Goal: Information Seeking & Learning: Compare options

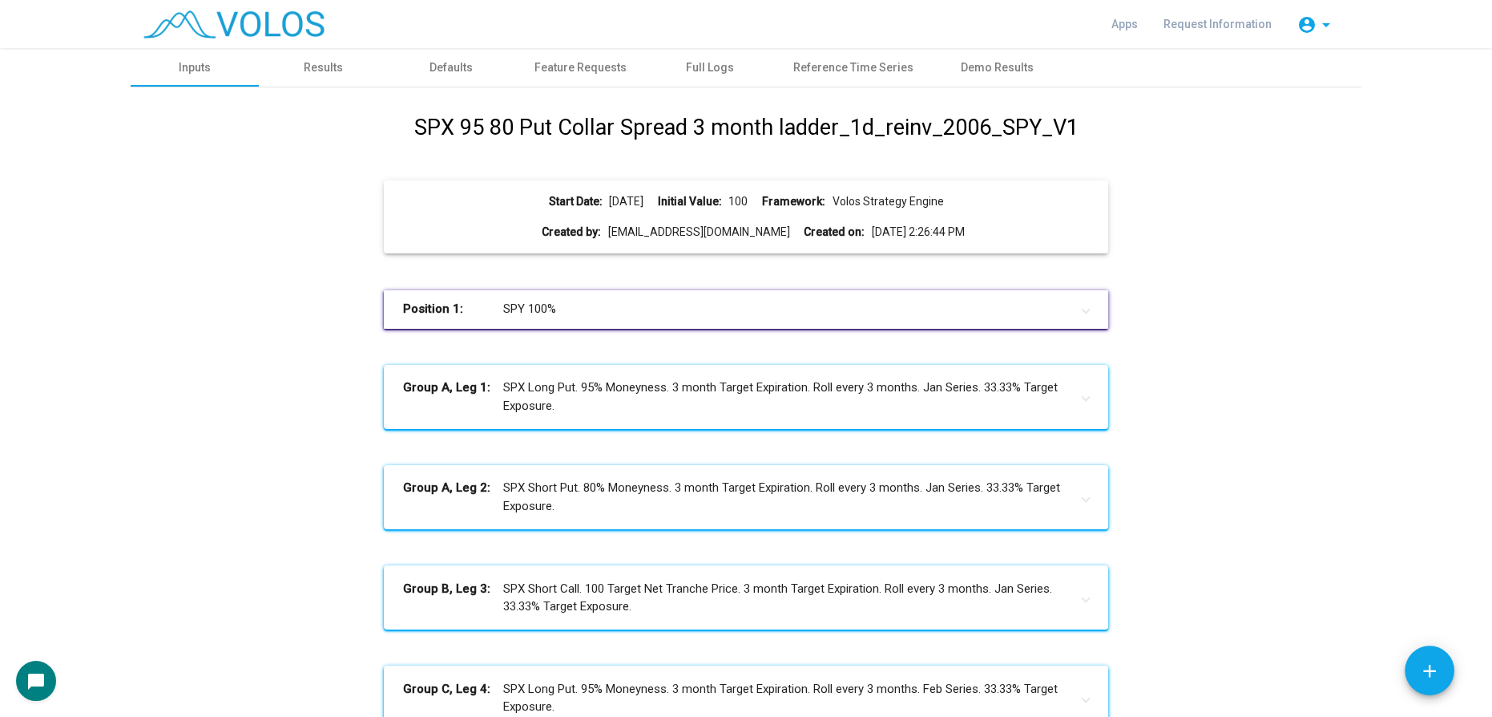
click at [611, 309] on mat-panel-title "Position 1: SPY 100%" at bounding box center [736, 309] width 666 height 18
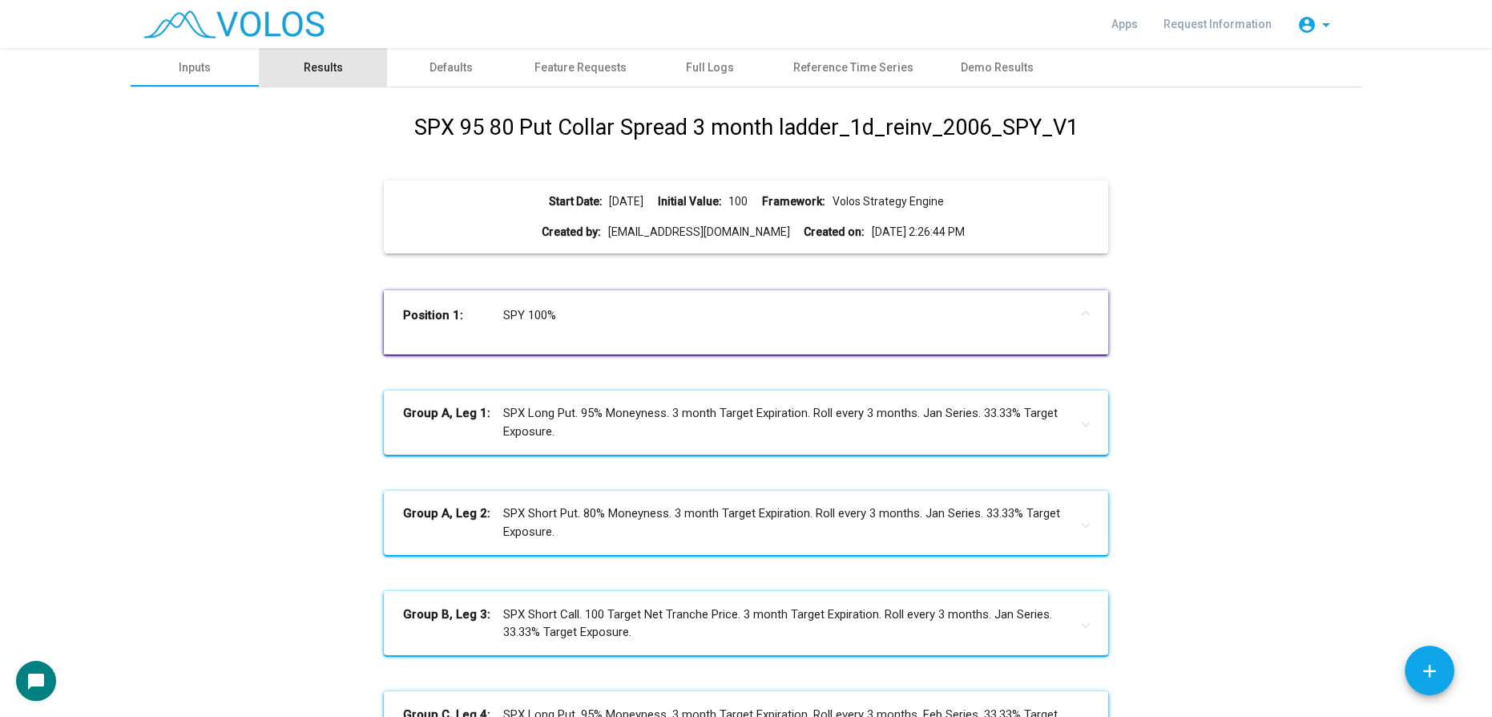
click at [331, 66] on div "Results" at bounding box center [323, 67] width 39 height 17
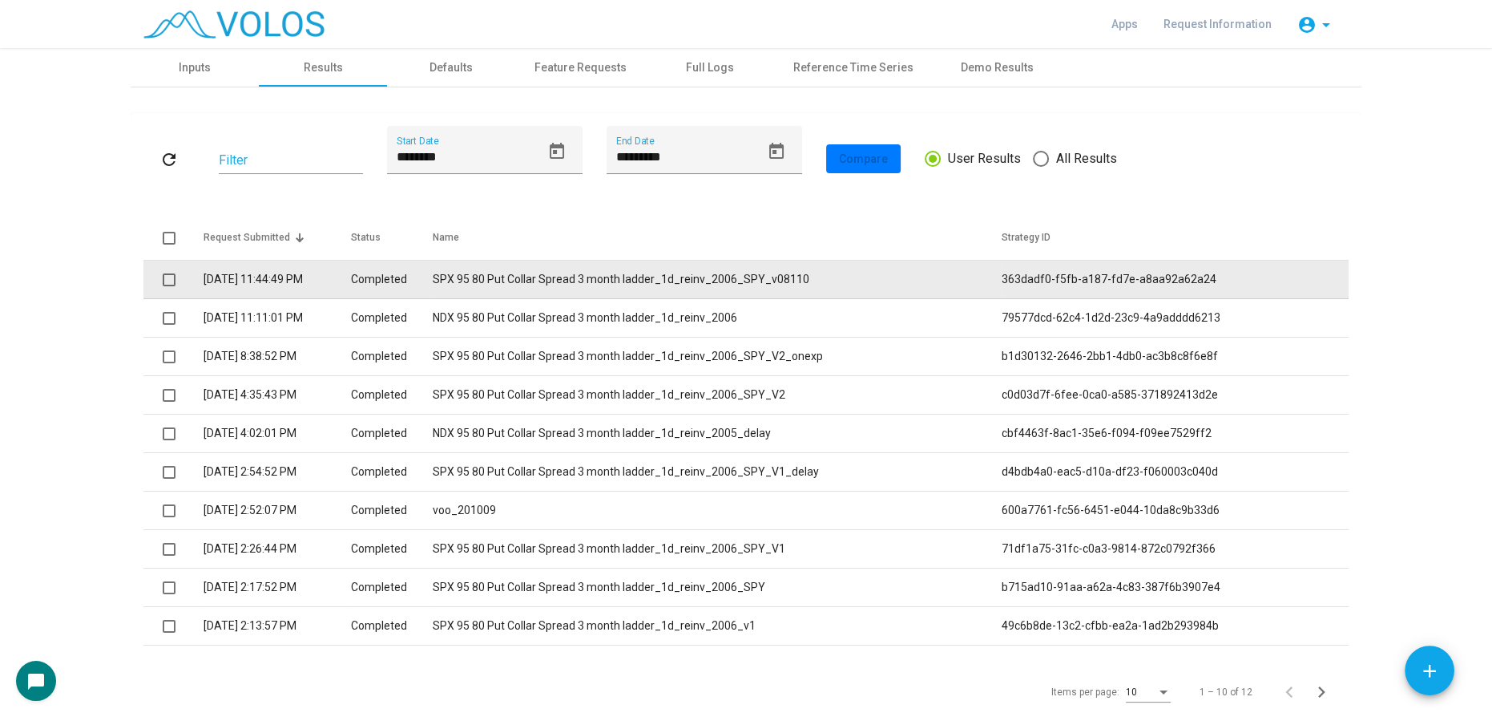
click at [705, 281] on td "SPX 95 80 Put Collar Spread 3 month ladder_1d_reinv_2006_SPY_v08110" at bounding box center [717, 279] width 569 height 38
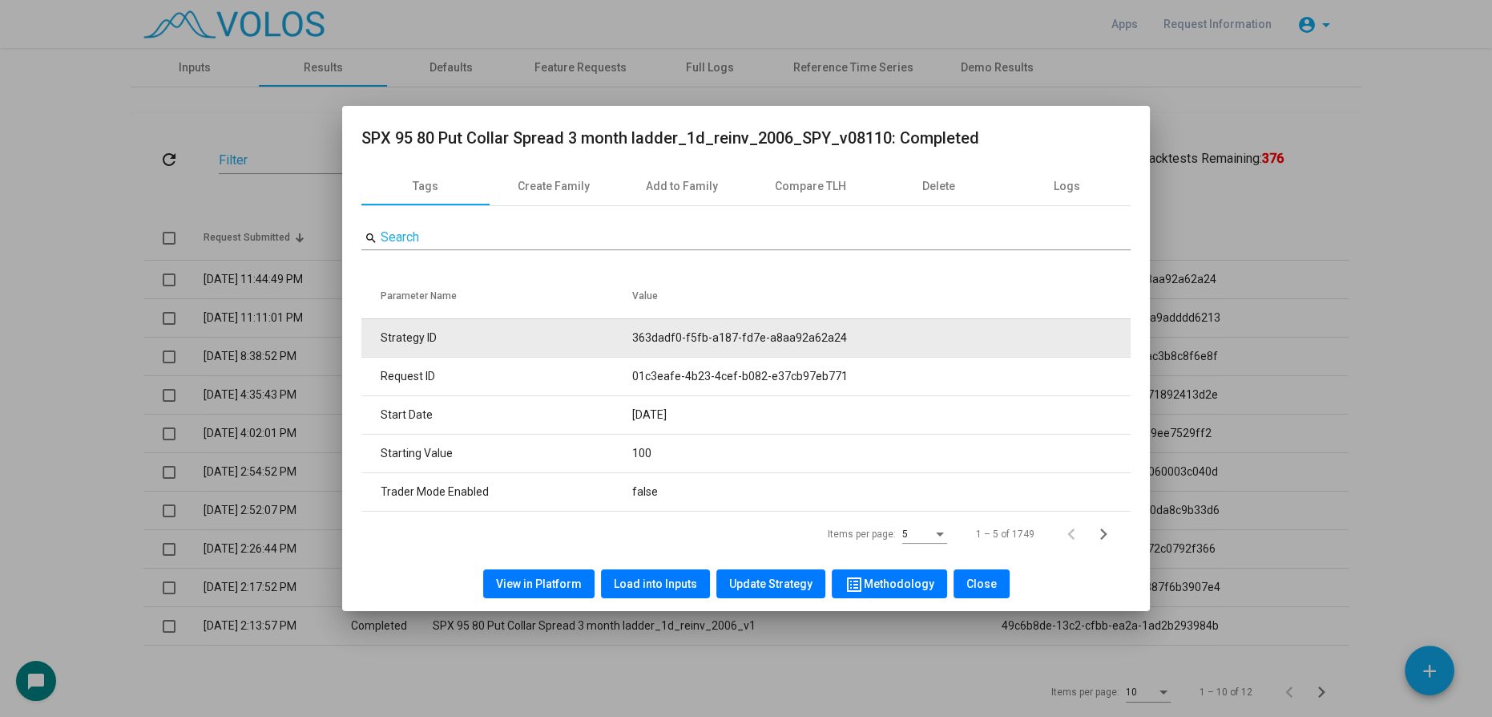
drag, startPoint x: 631, startPoint y: 330, endPoint x: 895, endPoint y: 345, distance: 264.9
click at [895, 345] on tr "Strategy ID 363dadf0-f5fb-a187-fd7e-a8aa92a62a24" at bounding box center [745, 337] width 769 height 38
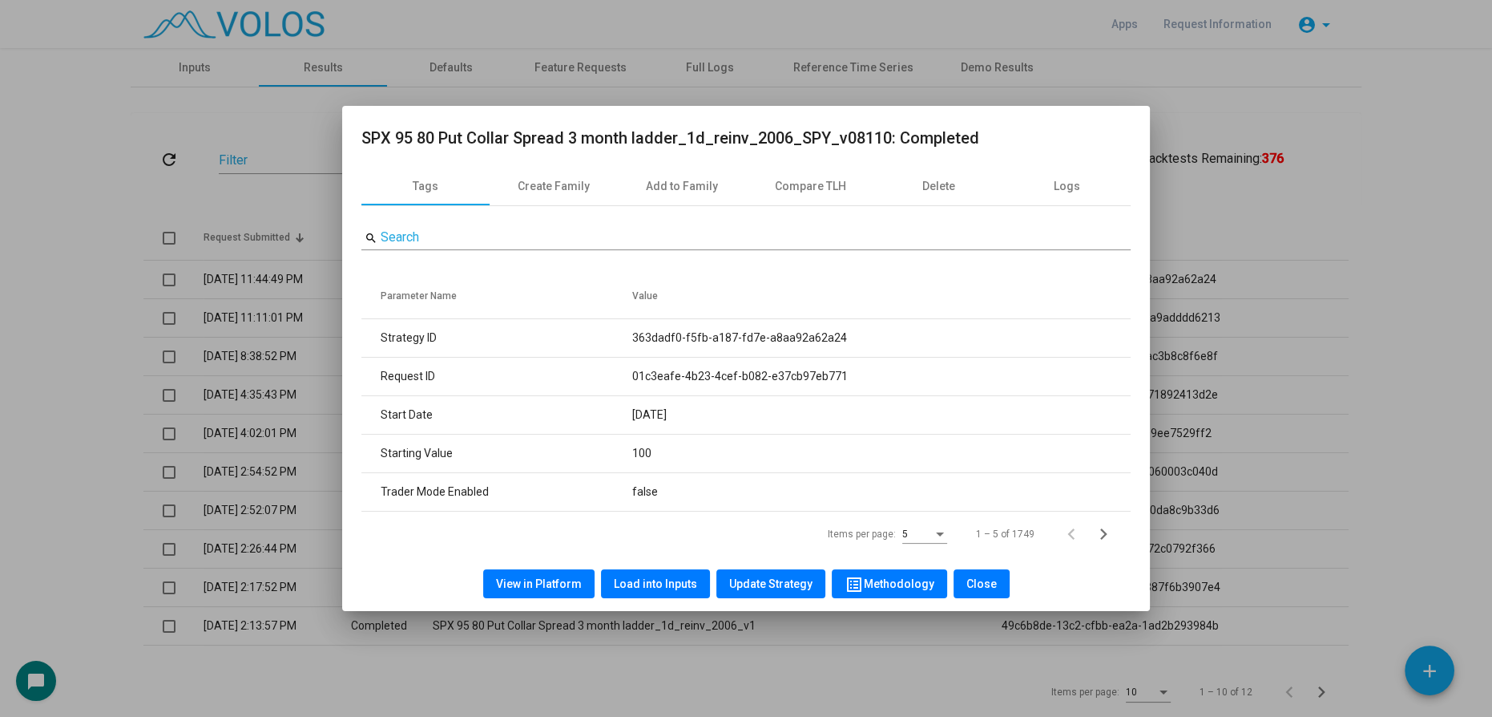
copy tr "363dadf0-f5fb-a187-fd7e-a8aa92a62a24"
click at [73, 188] on div at bounding box center [746, 358] width 1492 height 717
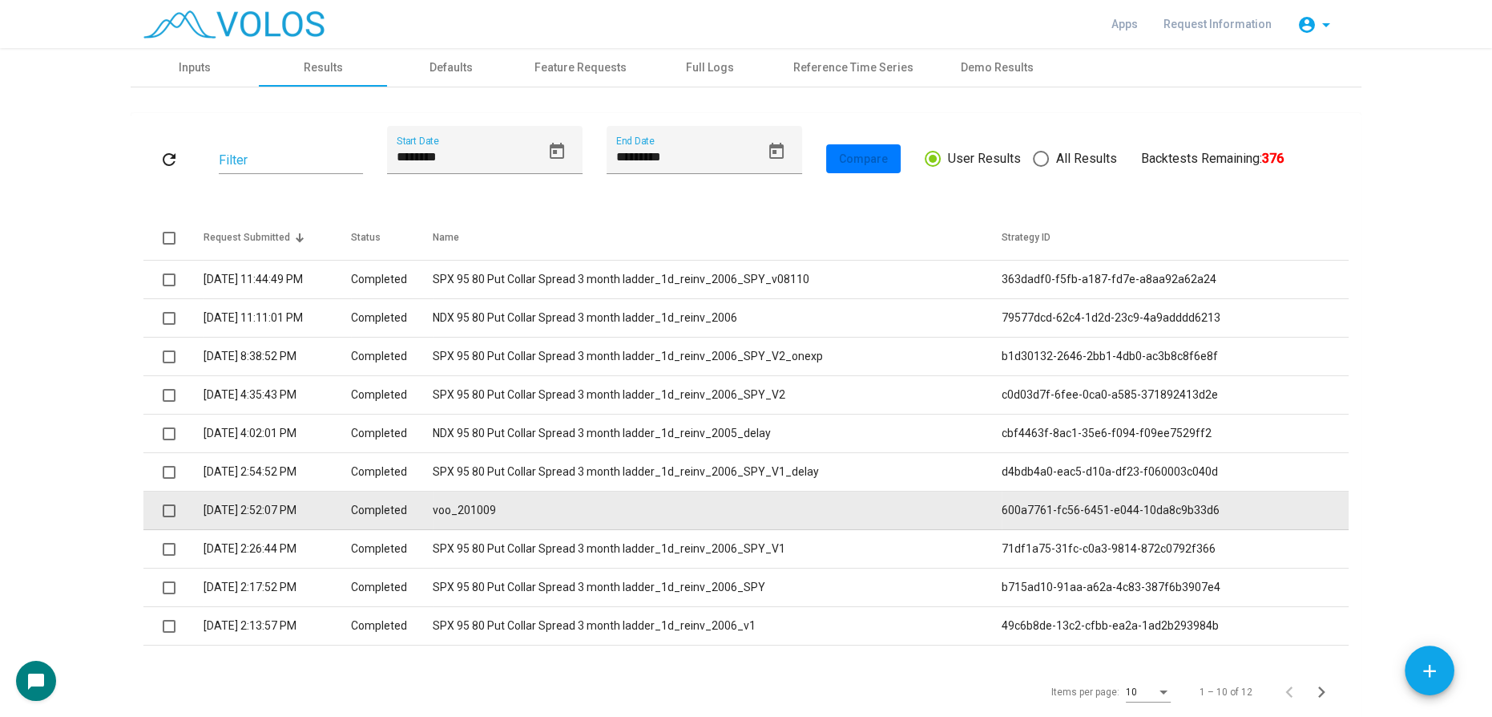
click at [531, 512] on td "voo_201009" at bounding box center [717, 510] width 569 height 38
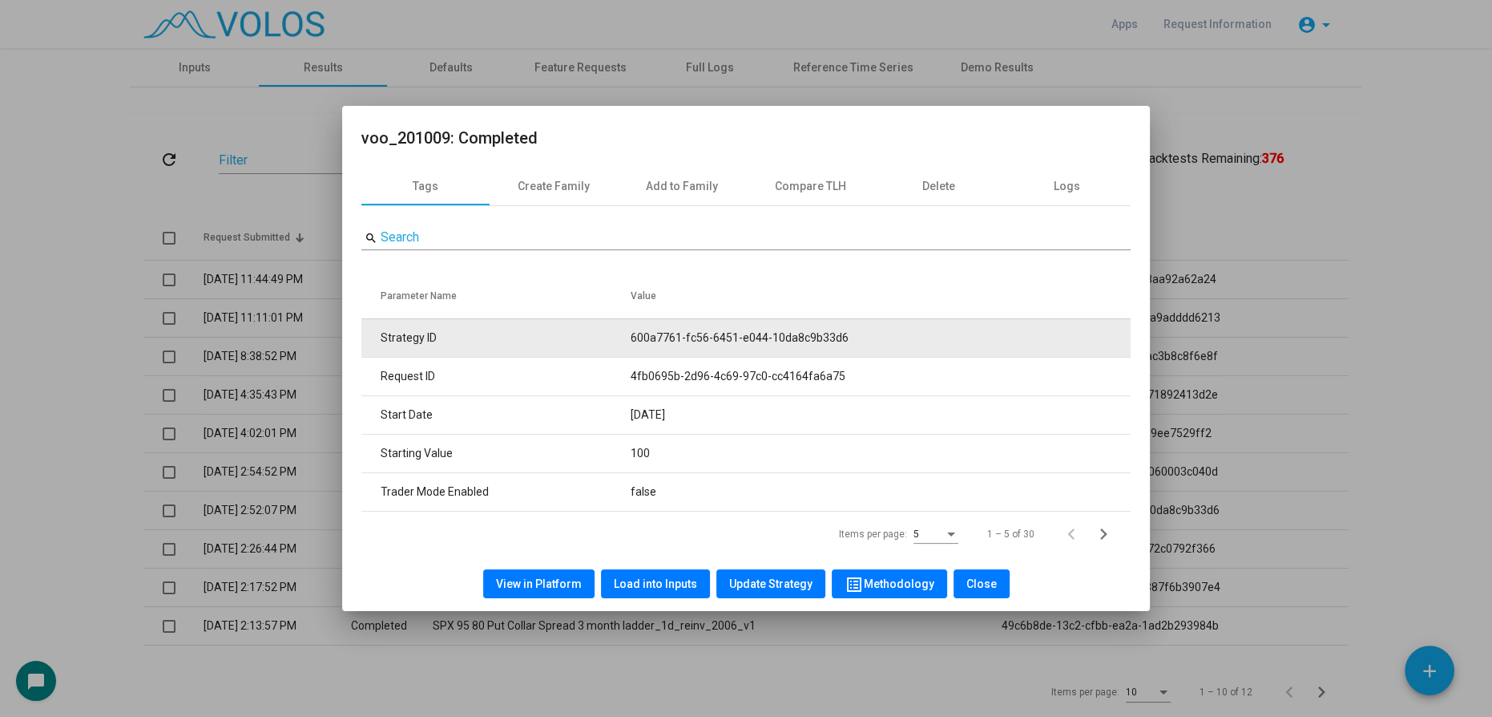
drag, startPoint x: 626, startPoint y: 337, endPoint x: 925, endPoint y: 337, distance: 299.0
click at [925, 337] on tr "Strategy ID 600a7761-fc56-6451-e044-10da8c9b33d6" at bounding box center [745, 337] width 769 height 38
copy tr "600a7761-fc56-6451-e044-10da8c9b33d6"
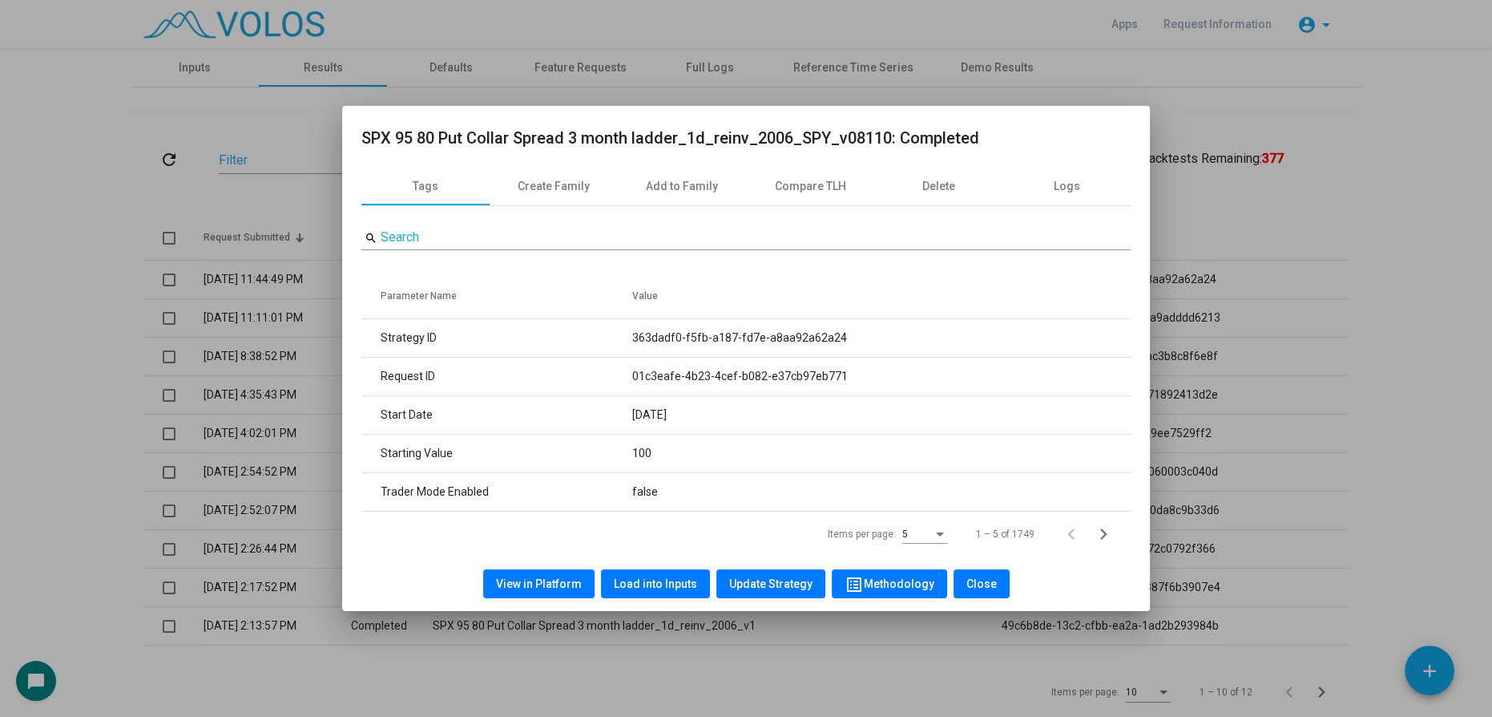
click at [17, 351] on div at bounding box center [746, 358] width 1492 height 717
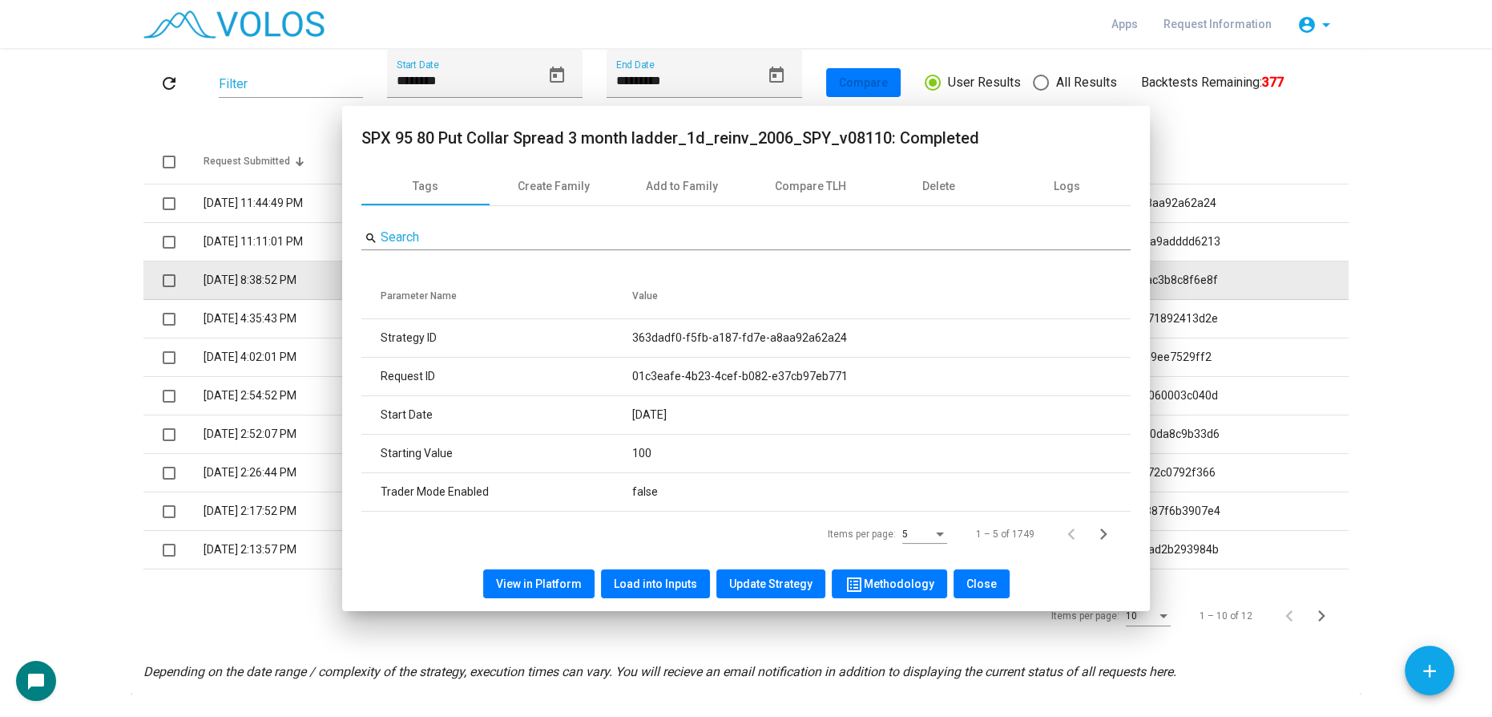
scroll to position [117, 0]
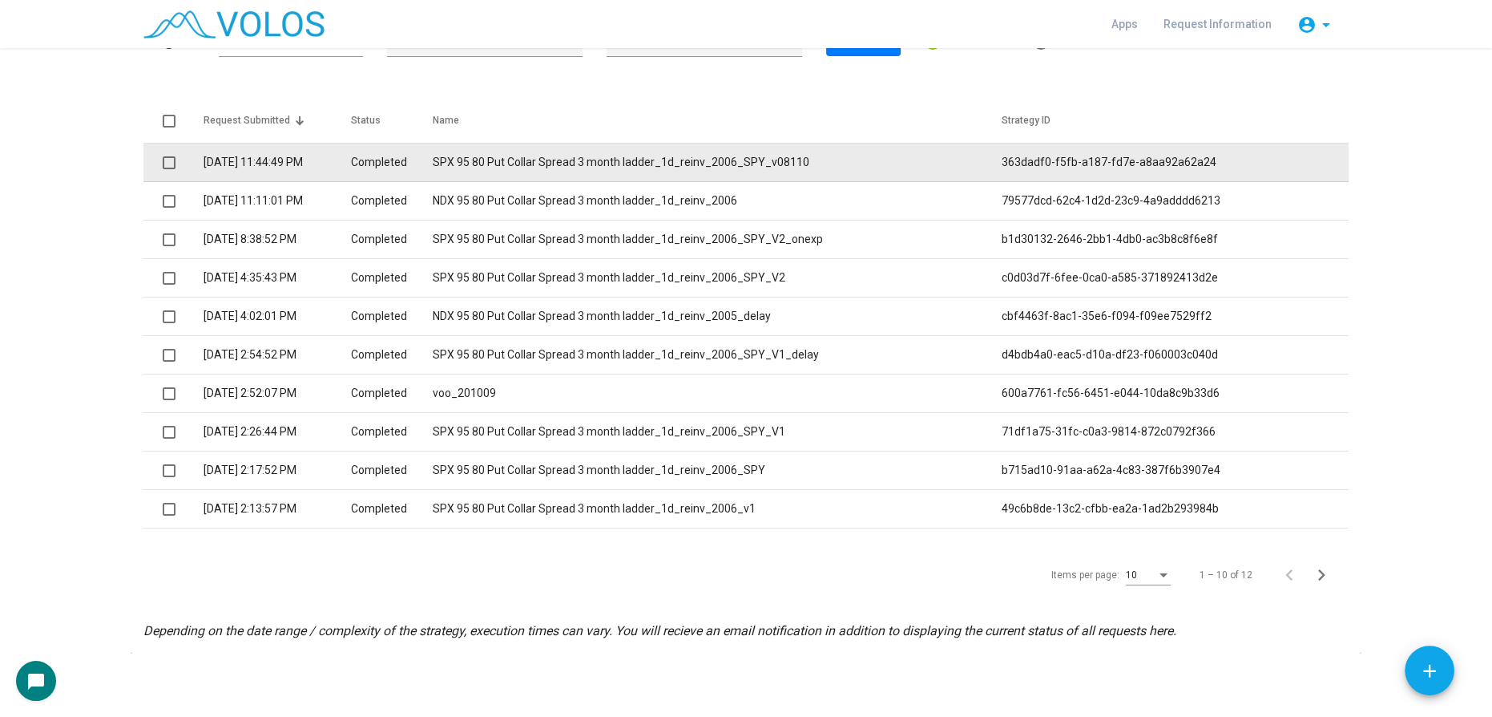
click at [562, 156] on td "SPX 95 80 Put Collar Spread 3 month ladder_1d_reinv_2006_SPY_v08110" at bounding box center [717, 162] width 569 height 38
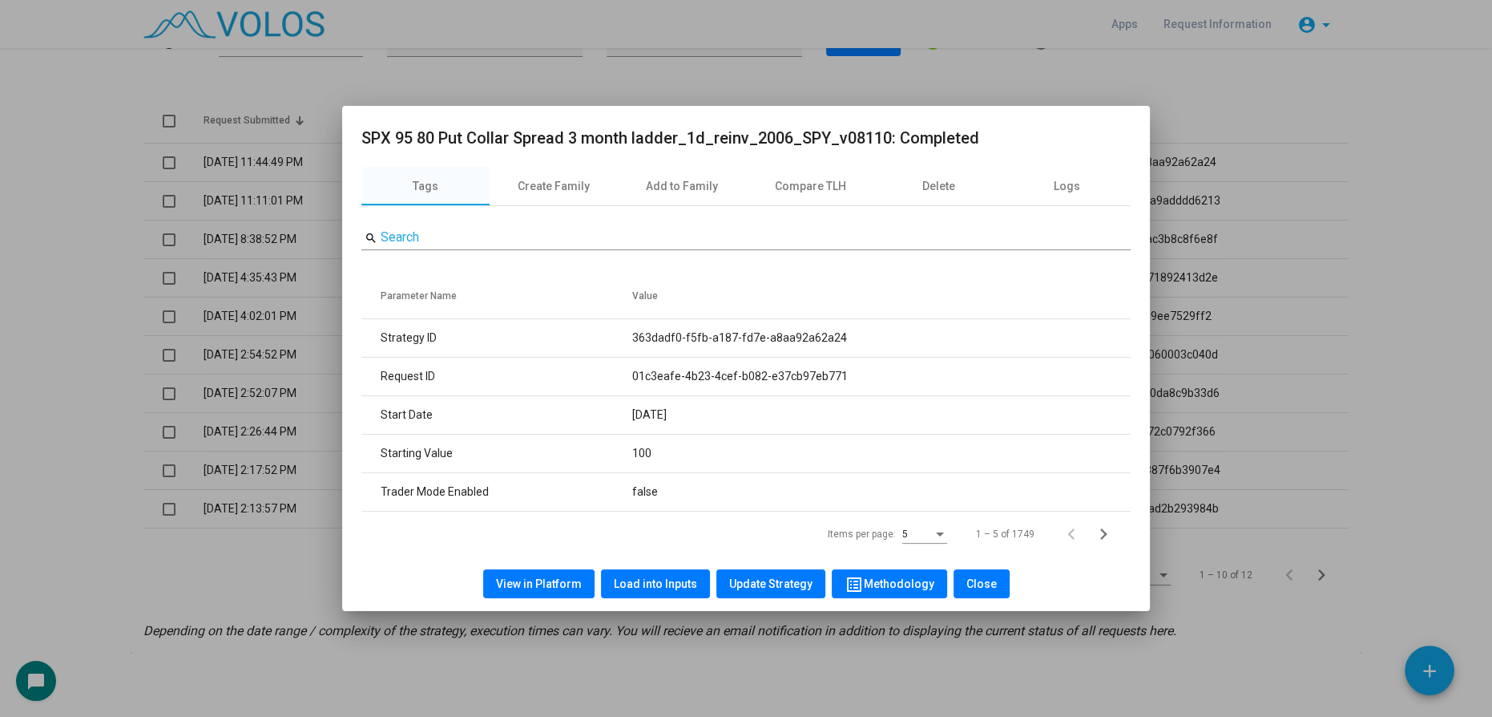
click at [644, 574] on button "Load into Inputs" at bounding box center [655, 583] width 109 height 29
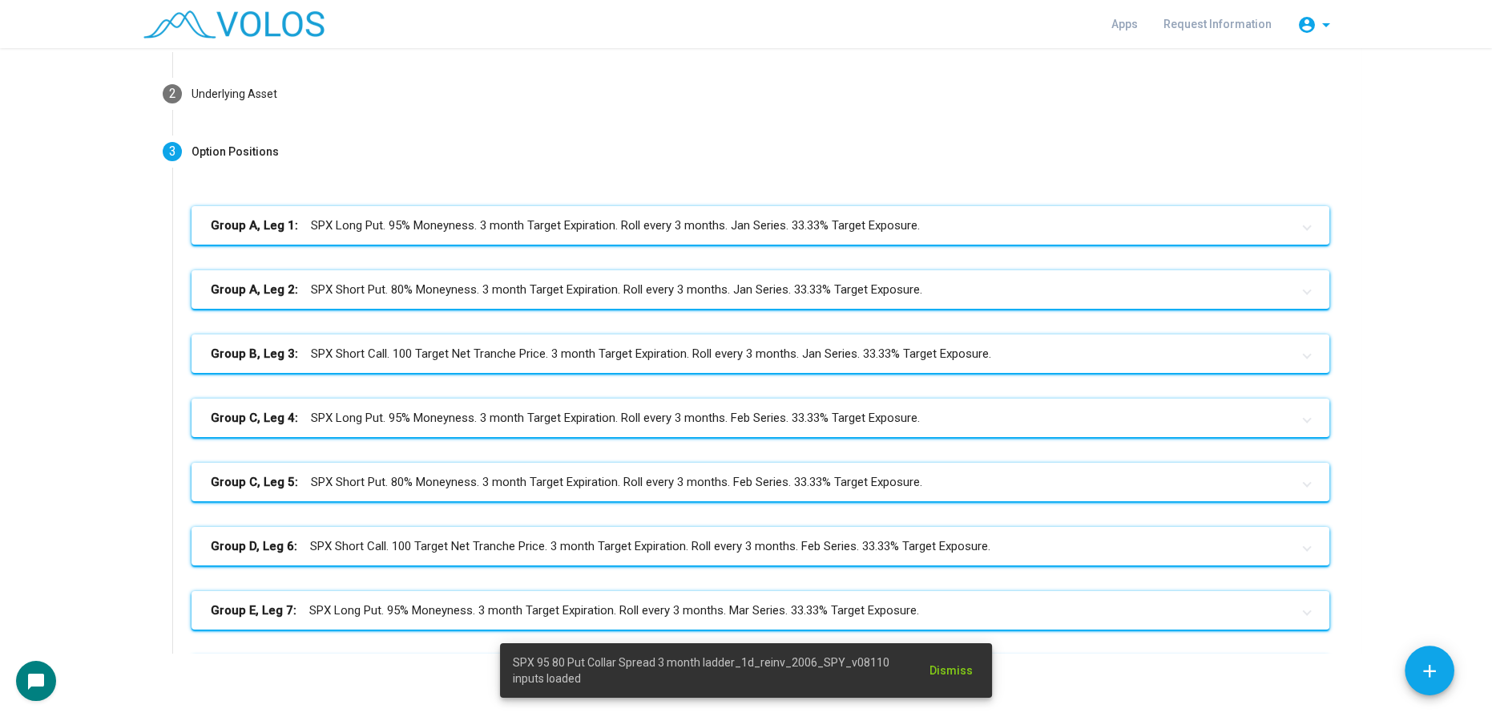
scroll to position [0, 0]
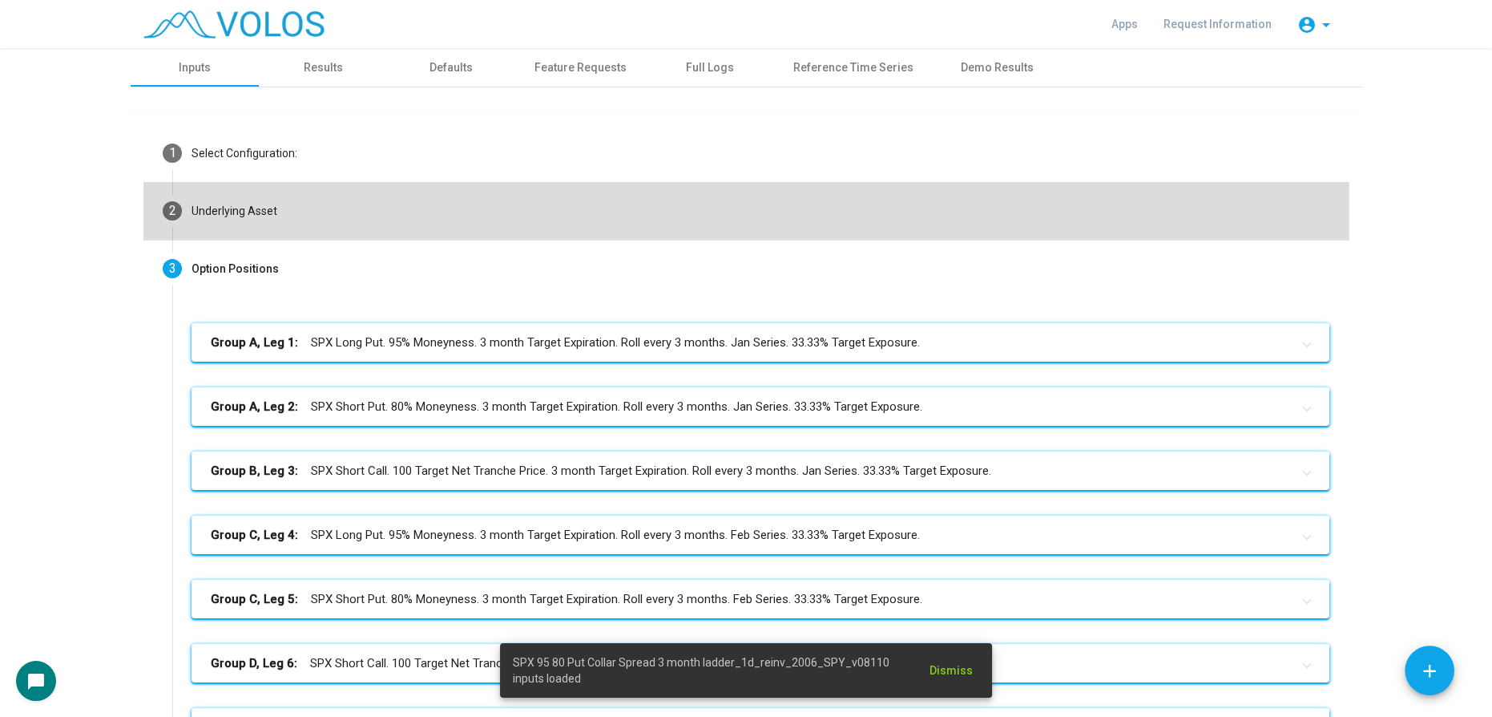
click at [439, 216] on mat-step-header "2 Underlying Asset" at bounding box center [745, 211] width 1205 height 58
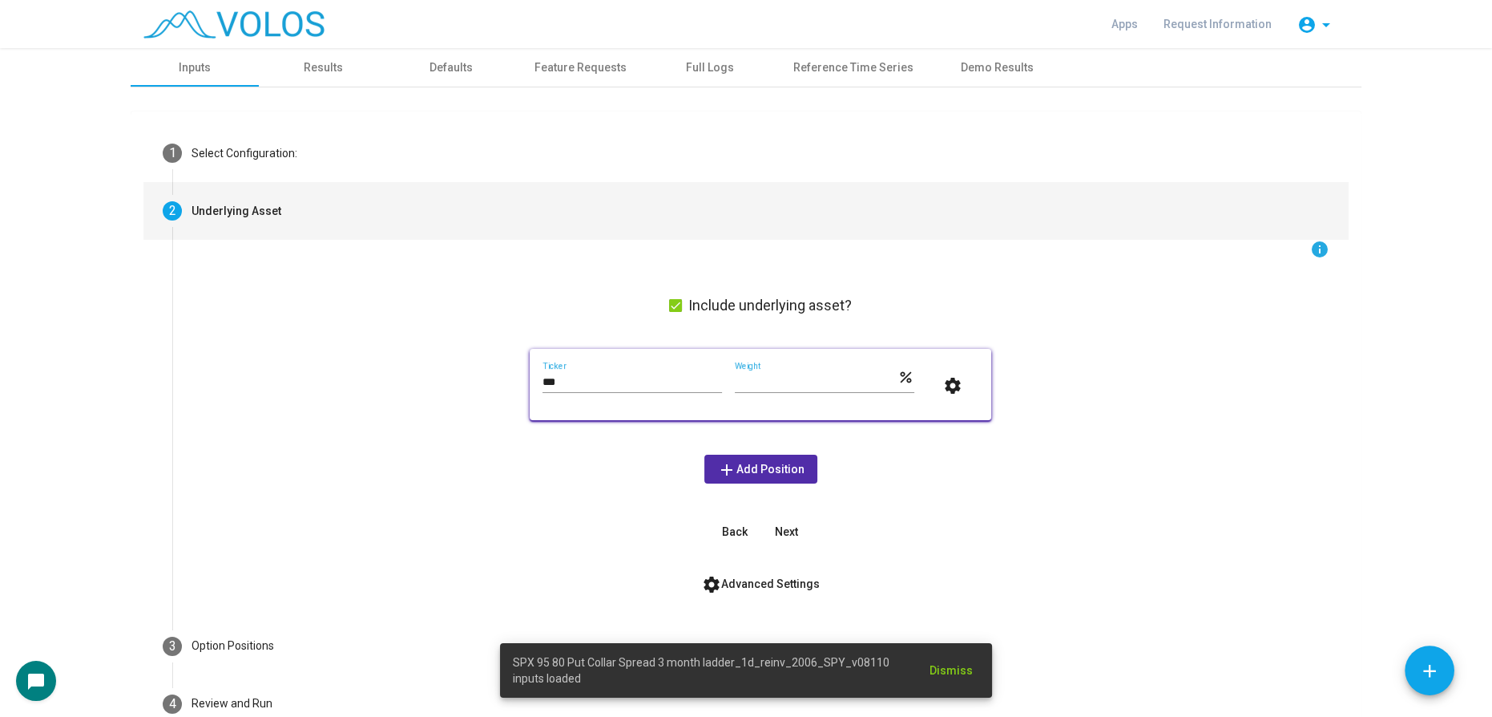
click at [962, 373] on button "settings" at bounding box center [952, 384] width 51 height 29
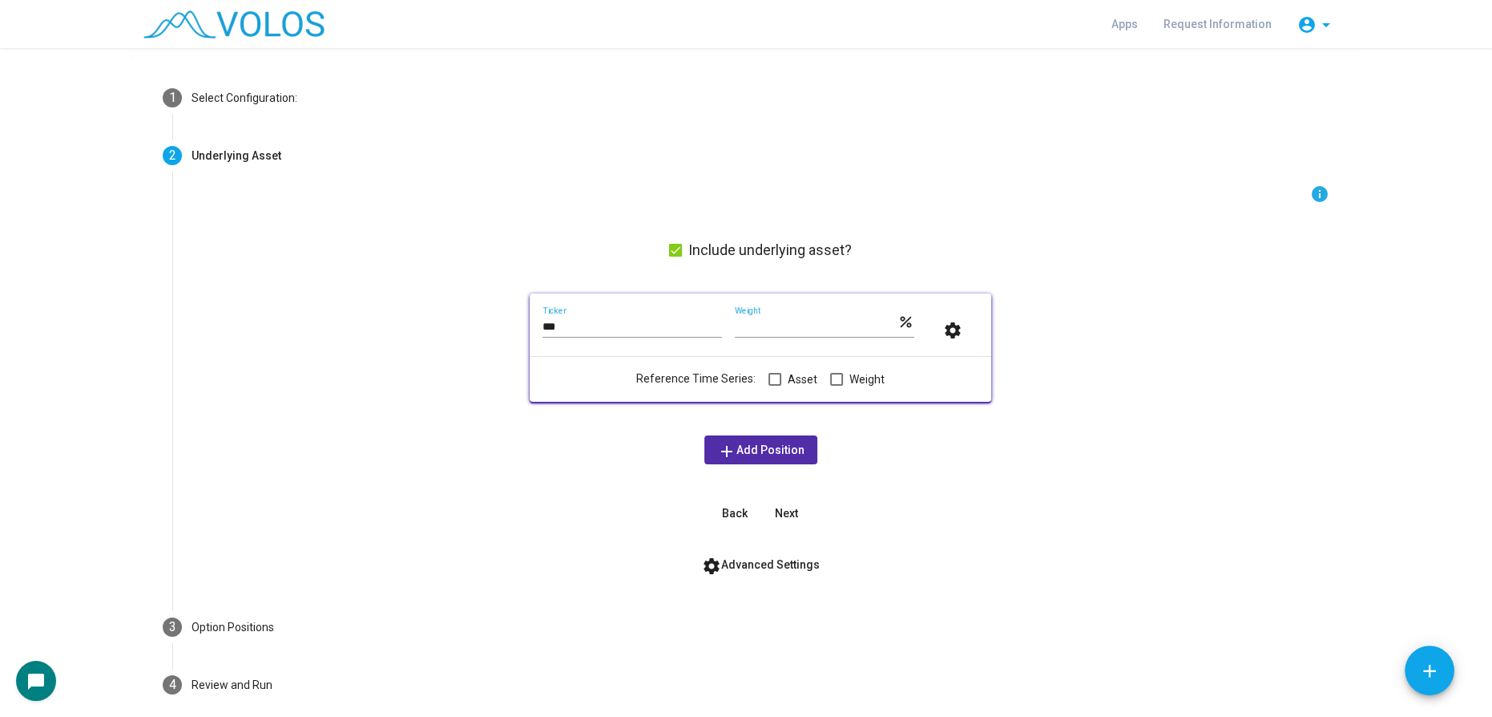
scroll to position [129, 0]
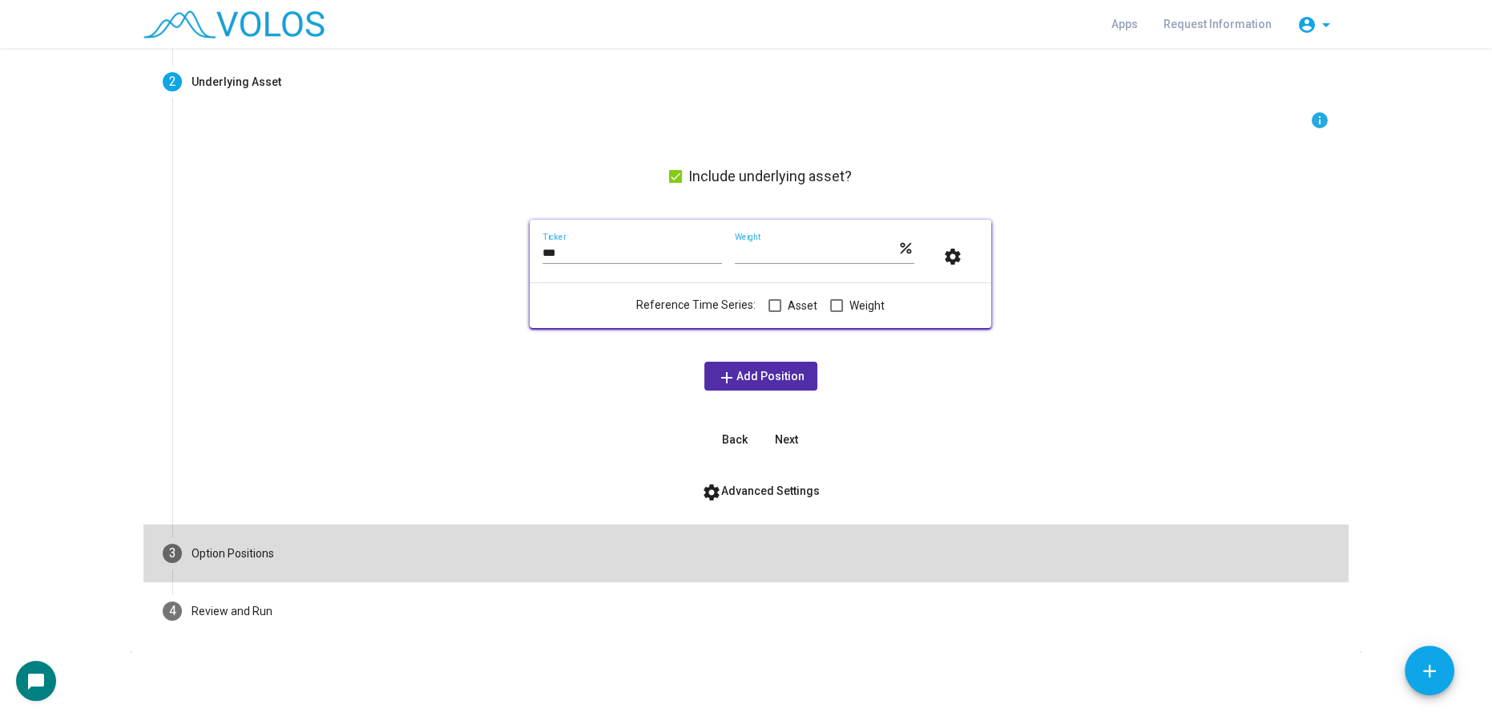
click at [619, 551] on mat-step-header "3 Option Positions" at bounding box center [745, 553] width 1205 height 58
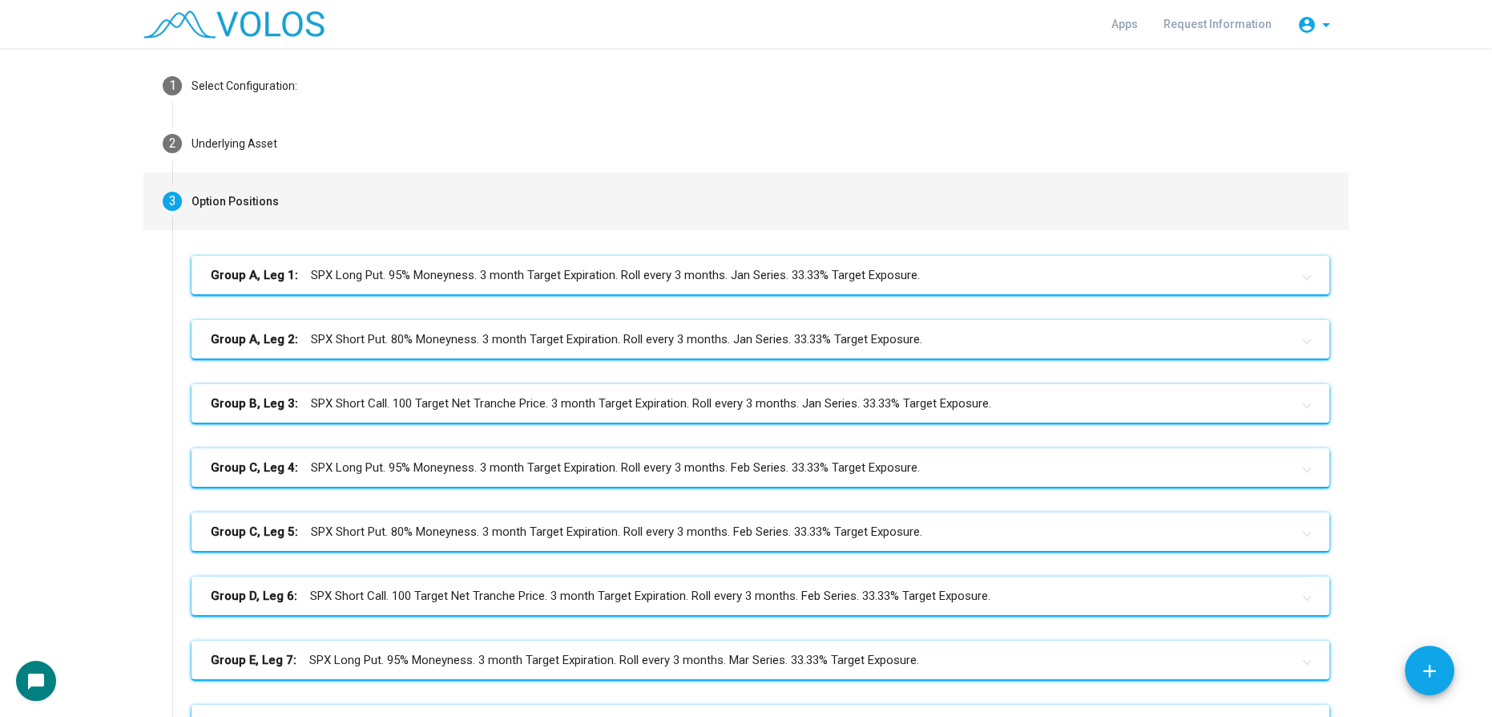
scroll to position [0, 0]
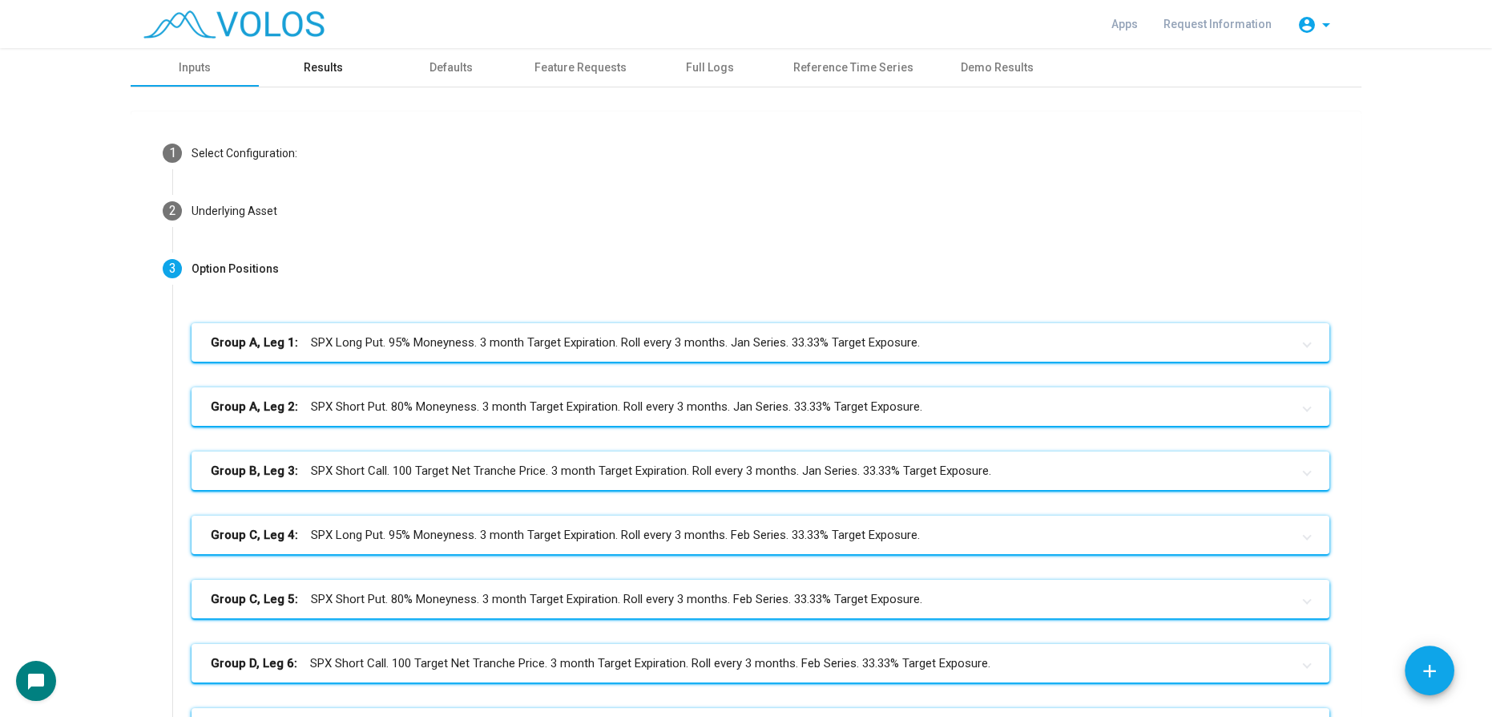
click at [308, 70] on div "Results" at bounding box center [323, 67] width 39 height 17
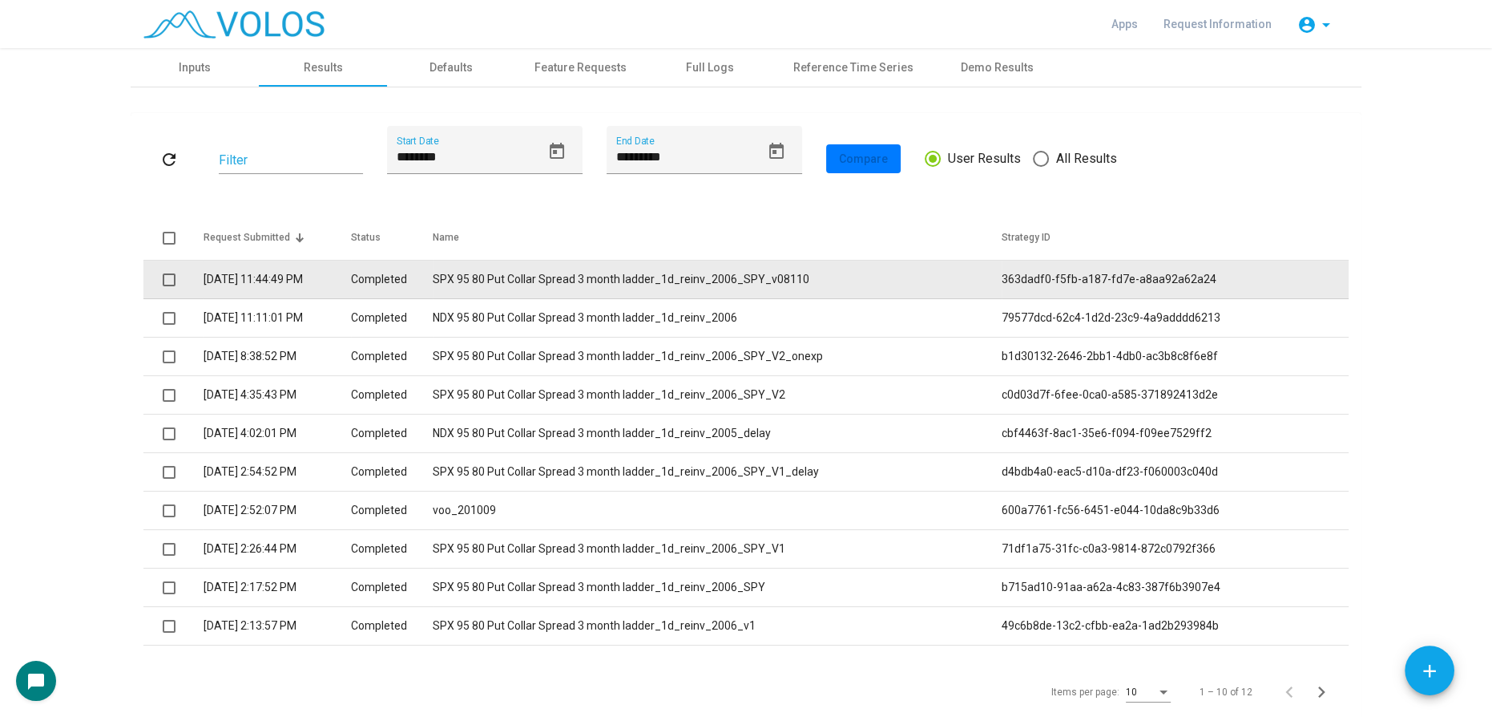
click at [507, 277] on td "SPX 95 80 Put Collar Spread 3 month ladder_1d_reinv_2006_SPY_v08110" at bounding box center [717, 279] width 569 height 38
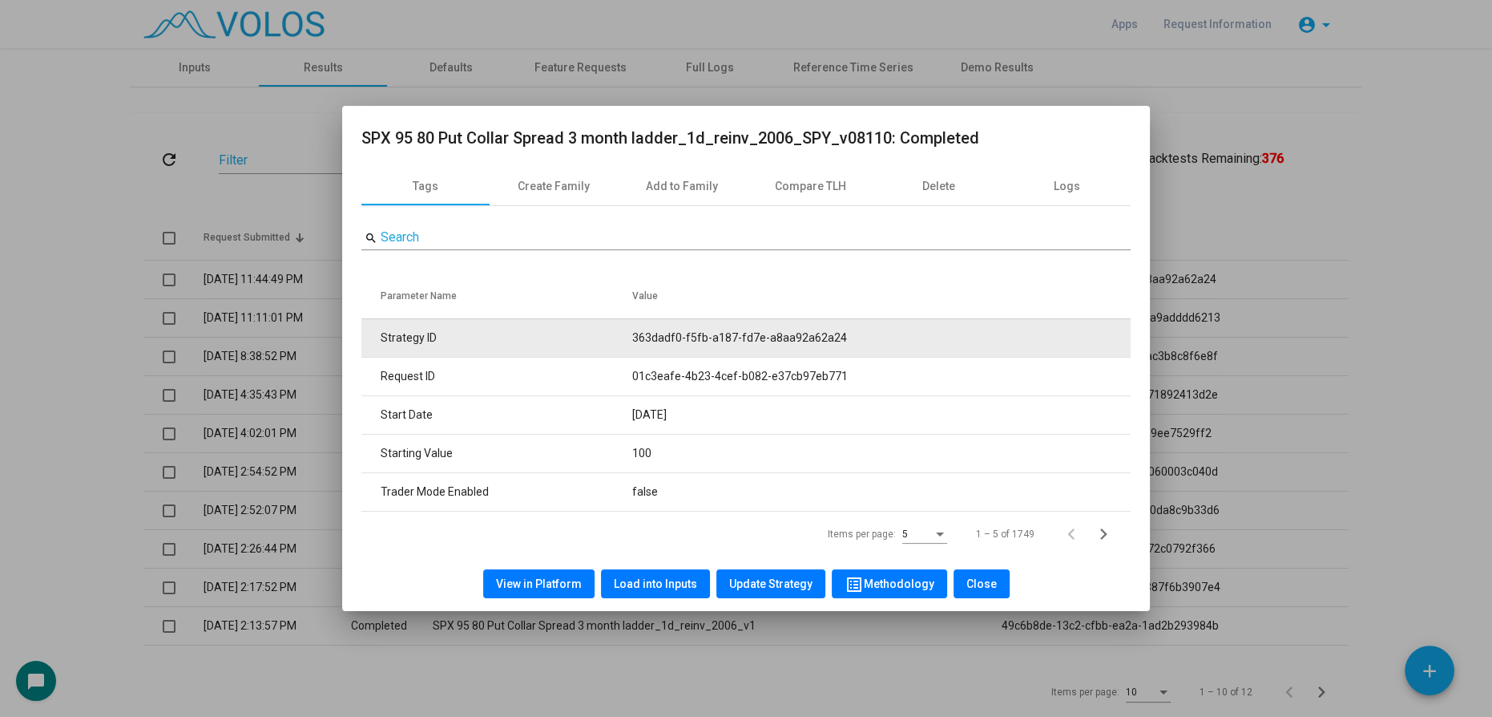
drag, startPoint x: 850, startPoint y: 340, endPoint x: 621, endPoint y: 337, distance: 229.2
click at [621, 337] on tr "Strategy ID 363dadf0-f5fb-a187-fd7e-a8aa92a62a24" at bounding box center [745, 337] width 769 height 38
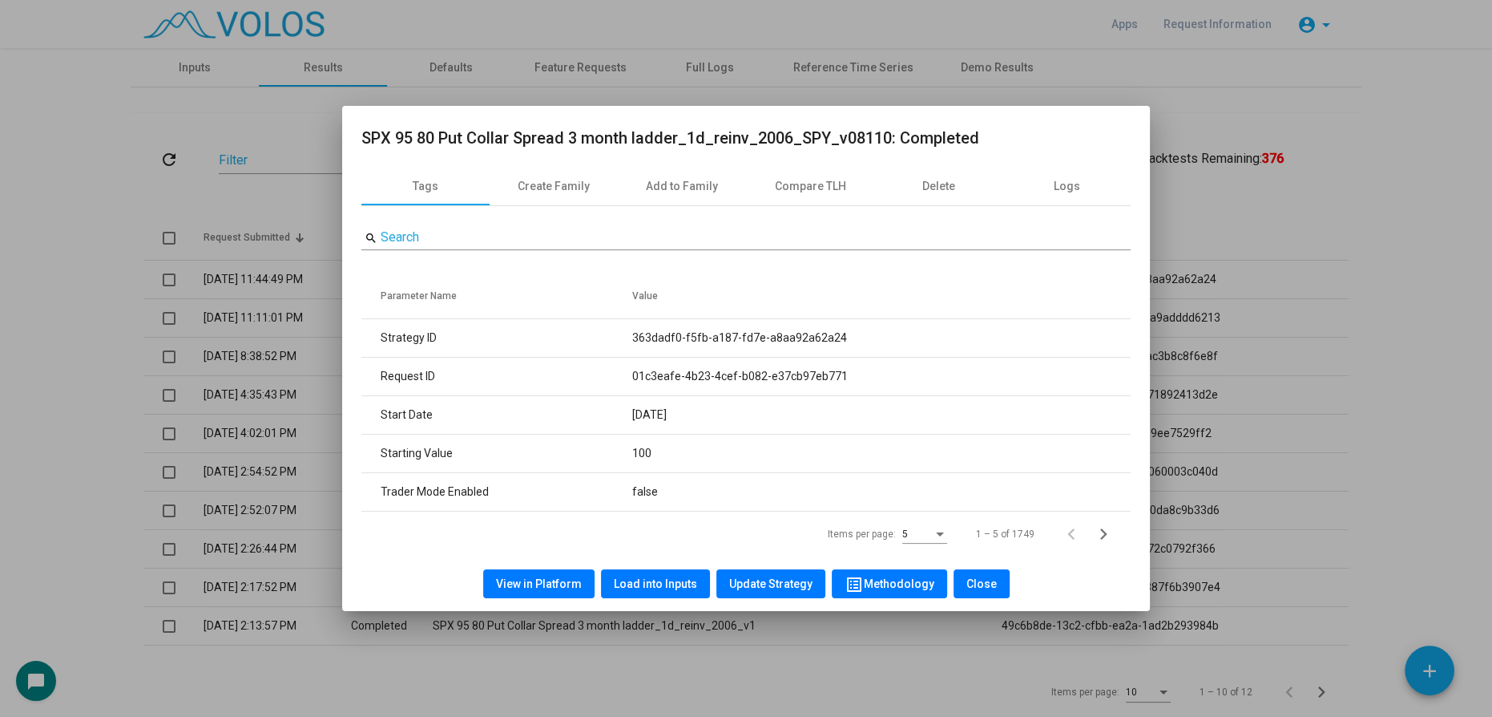
copy tr "363dadf0-f5fb-a187-fd7e-a8aa92a62a24"
drag, startPoint x: 353, startPoint y: 131, endPoint x: 885, endPoint y: 144, distance: 532.4
click at [885, 144] on mat-dialog-container "SPX 95 80 Put Collar Spread 3 month ladder_1d_reinv_2006_SPY_v08110: Completed …" at bounding box center [746, 358] width 808 height 505
copy h2 "SPX 95 80 Put Collar Spread 3 month ladder_1d_reinv_2006_SPY_v08110"
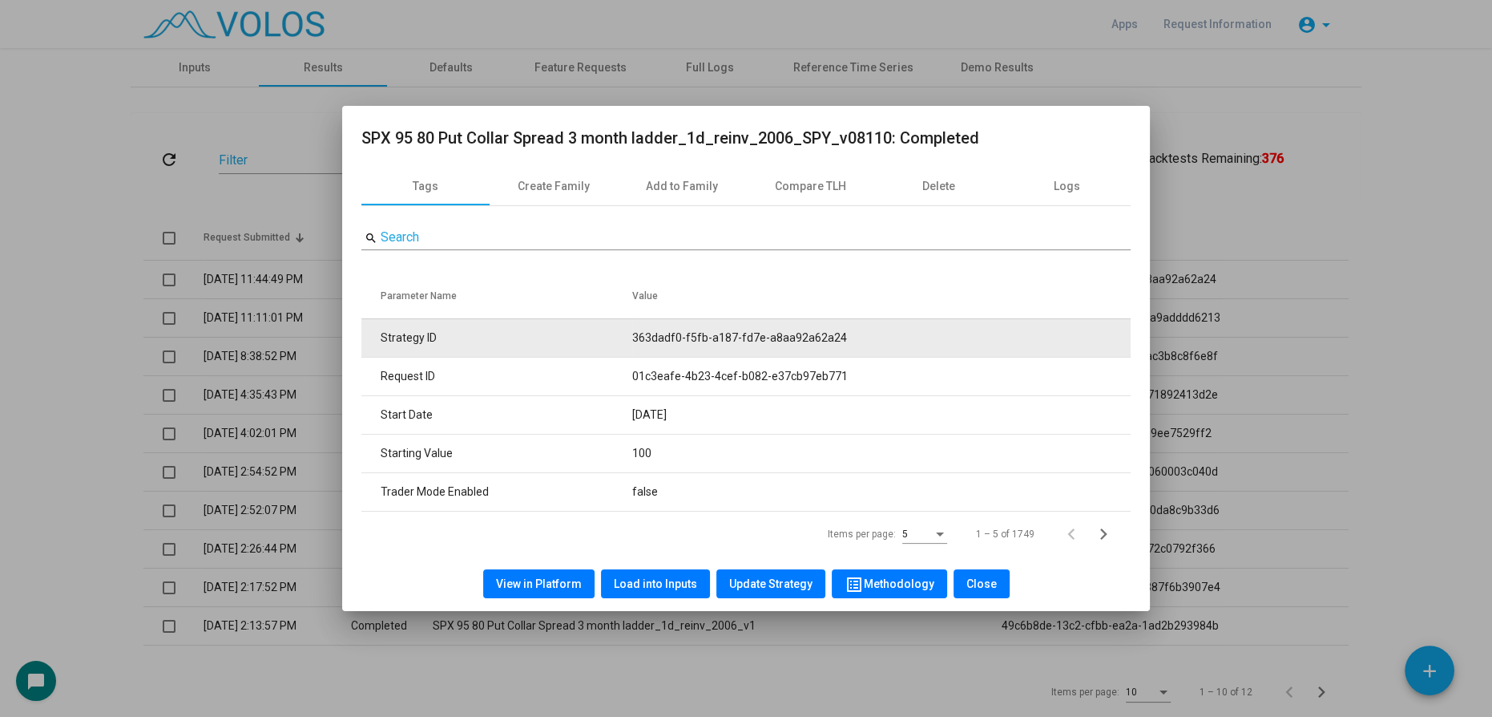
drag, startPoint x: 630, startPoint y: 333, endPoint x: 862, endPoint y: 339, distance: 231.7
click at [862, 339] on tr "Strategy ID 363dadf0-f5fb-a187-fd7e-a8aa92a62a24" at bounding box center [745, 337] width 769 height 38
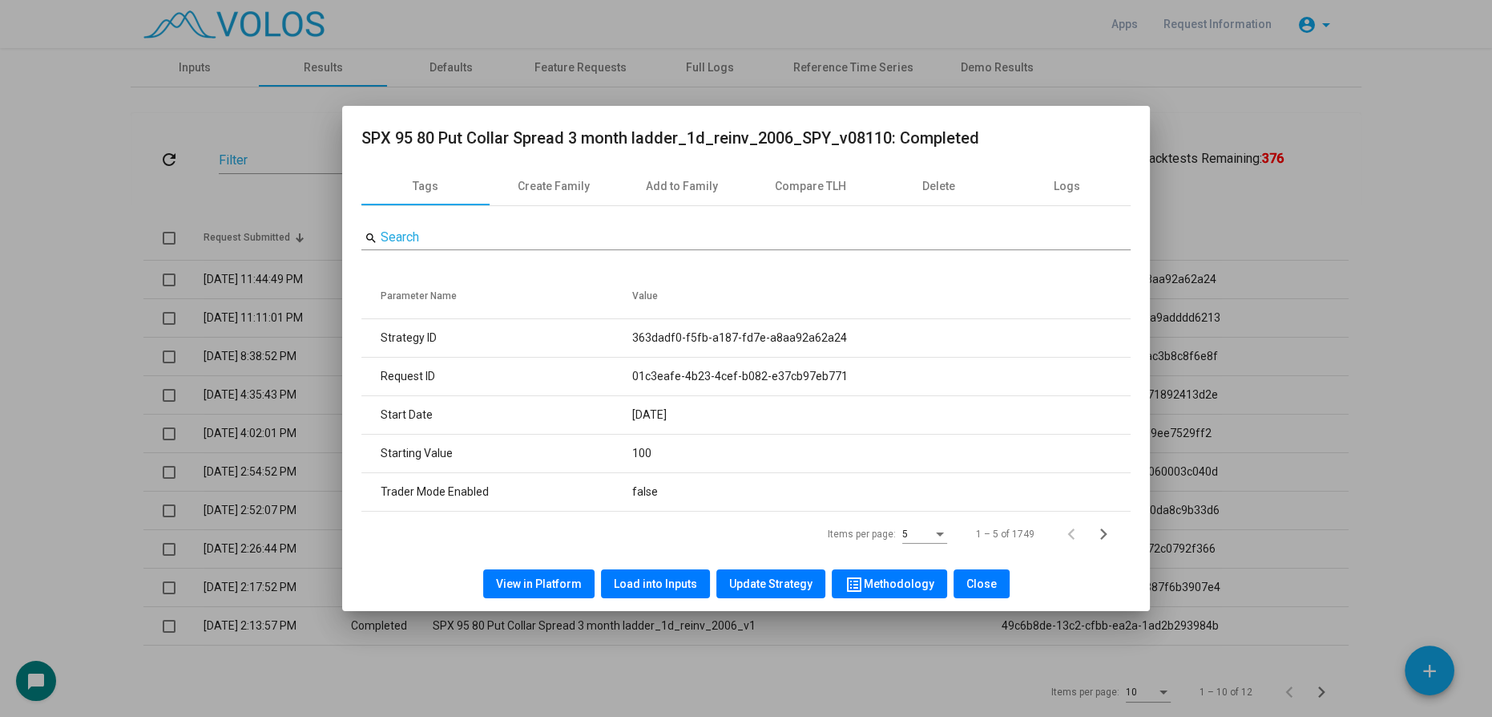
copy tr "363dadf0-f5fb-a187-fd7e-a8aa92a62a24"
click at [4, 334] on div at bounding box center [746, 358] width 1492 height 717
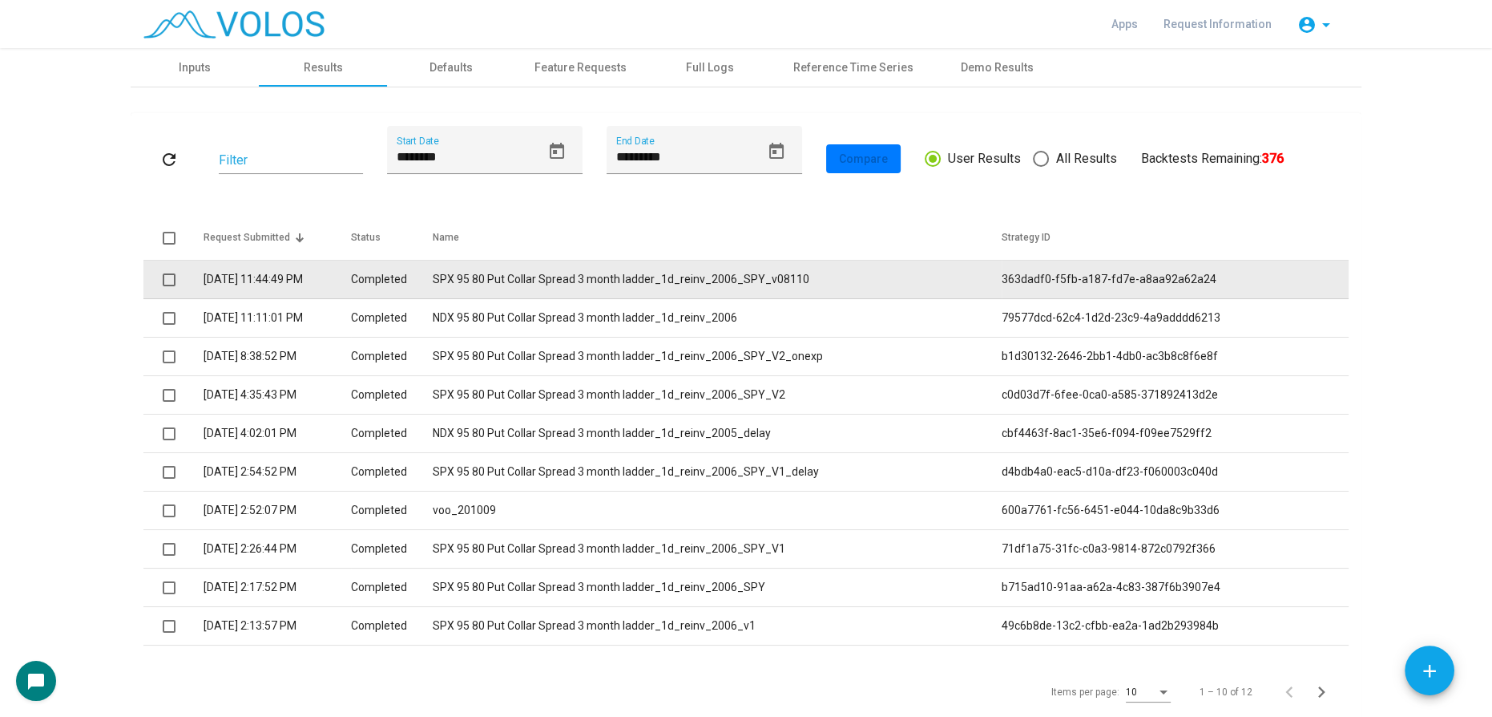
click at [155, 278] on td at bounding box center [173, 279] width 60 height 38
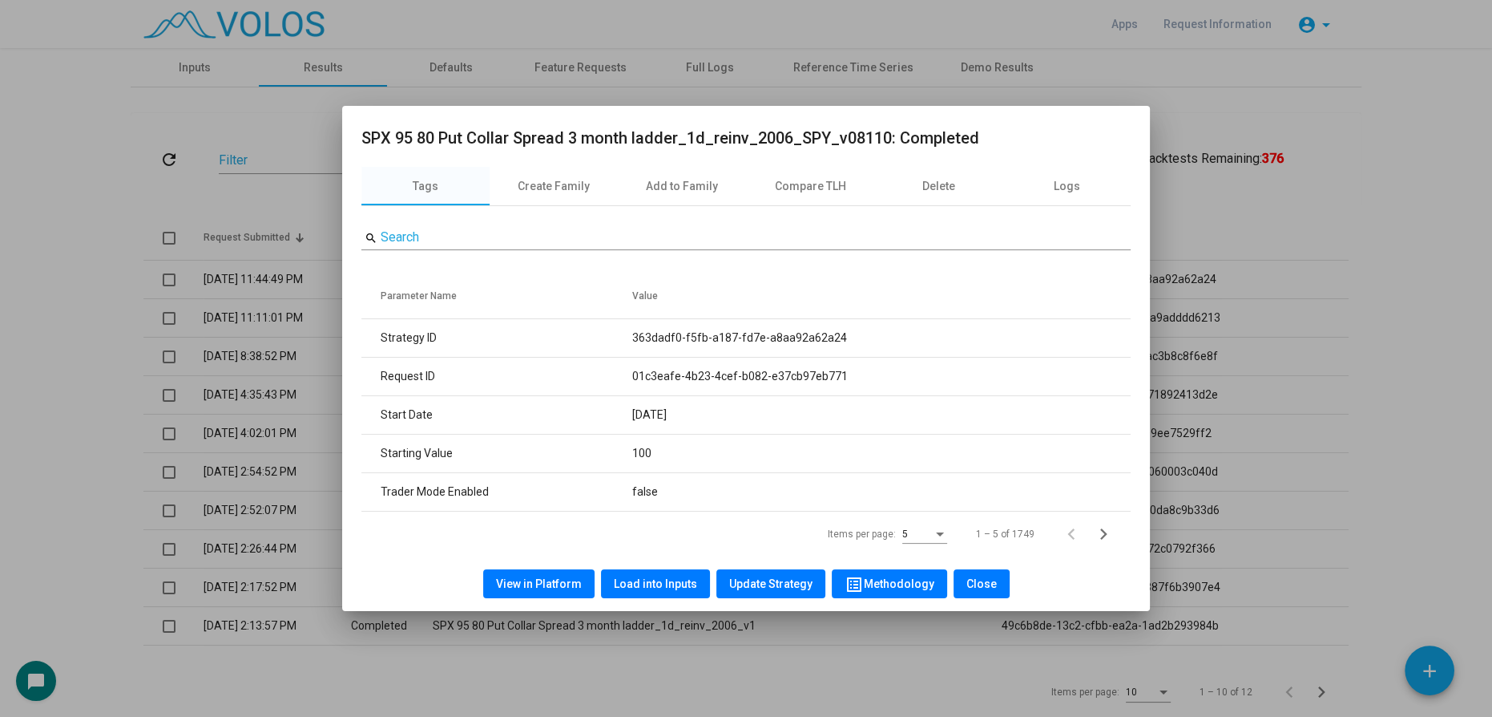
click at [162, 280] on div at bounding box center [746, 358] width 1492 height 717
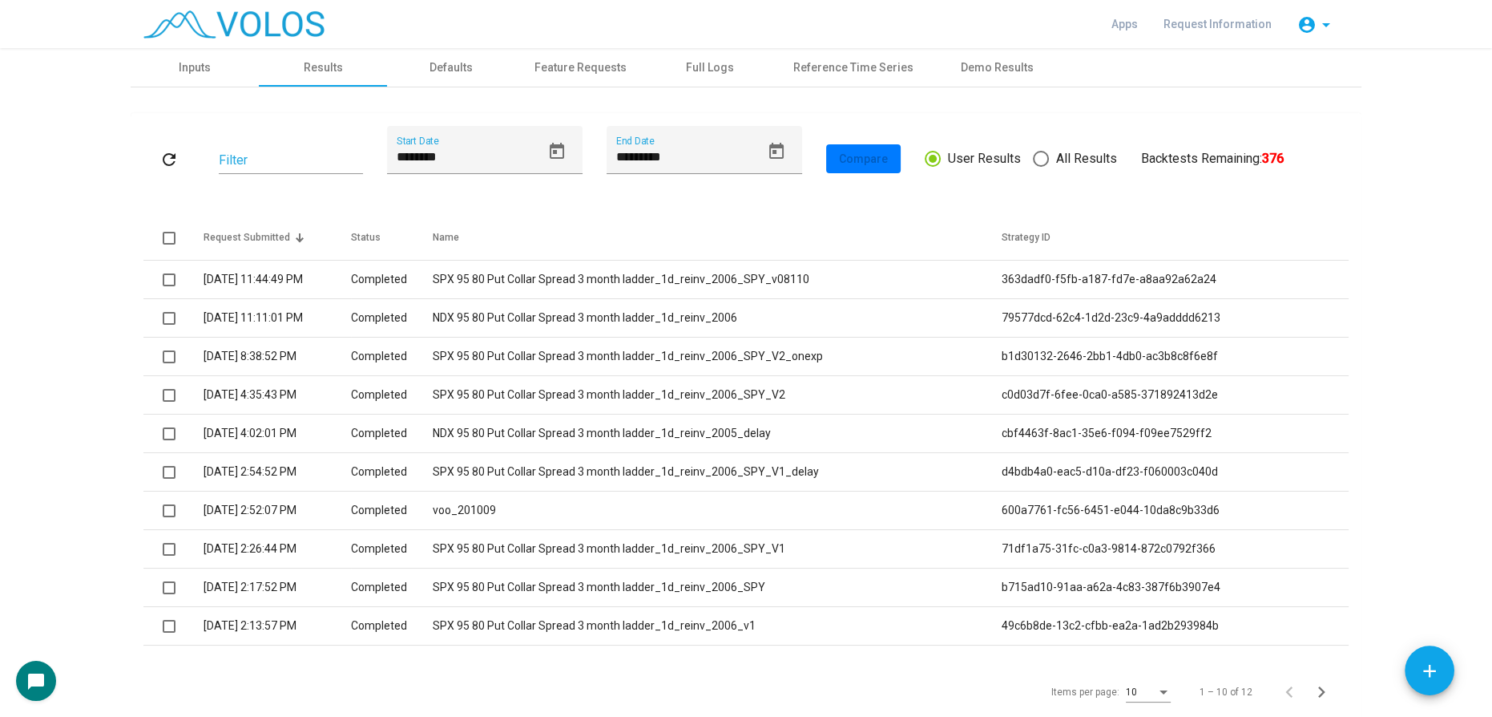
click at [163, 280] on span at bounding box center [169, 279] width 13 height 13
click at [1143, 694] on div "10" at bounding box center [1141, 692] width 30 height 11
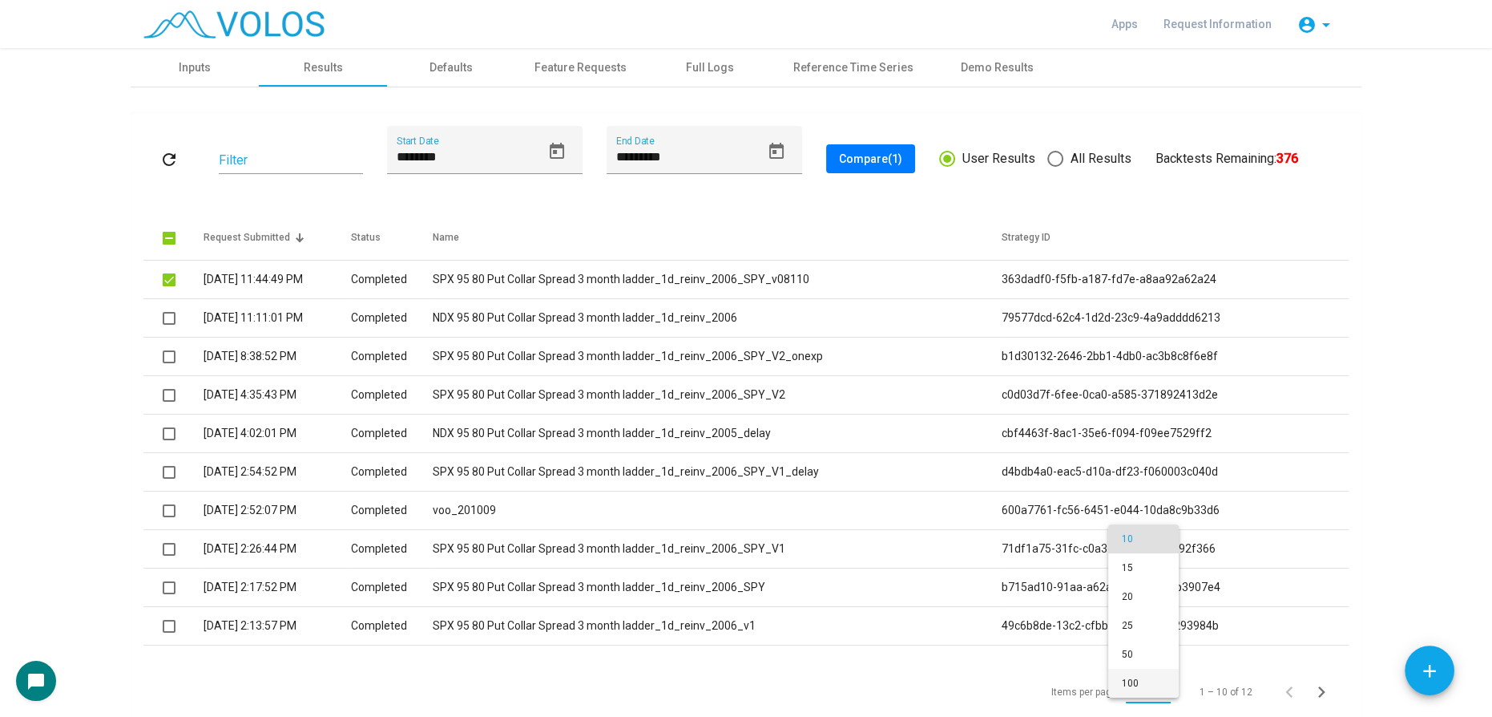
click at [1135, 687] on span "100" at bounding box center [1143, 682] width 45 height 29
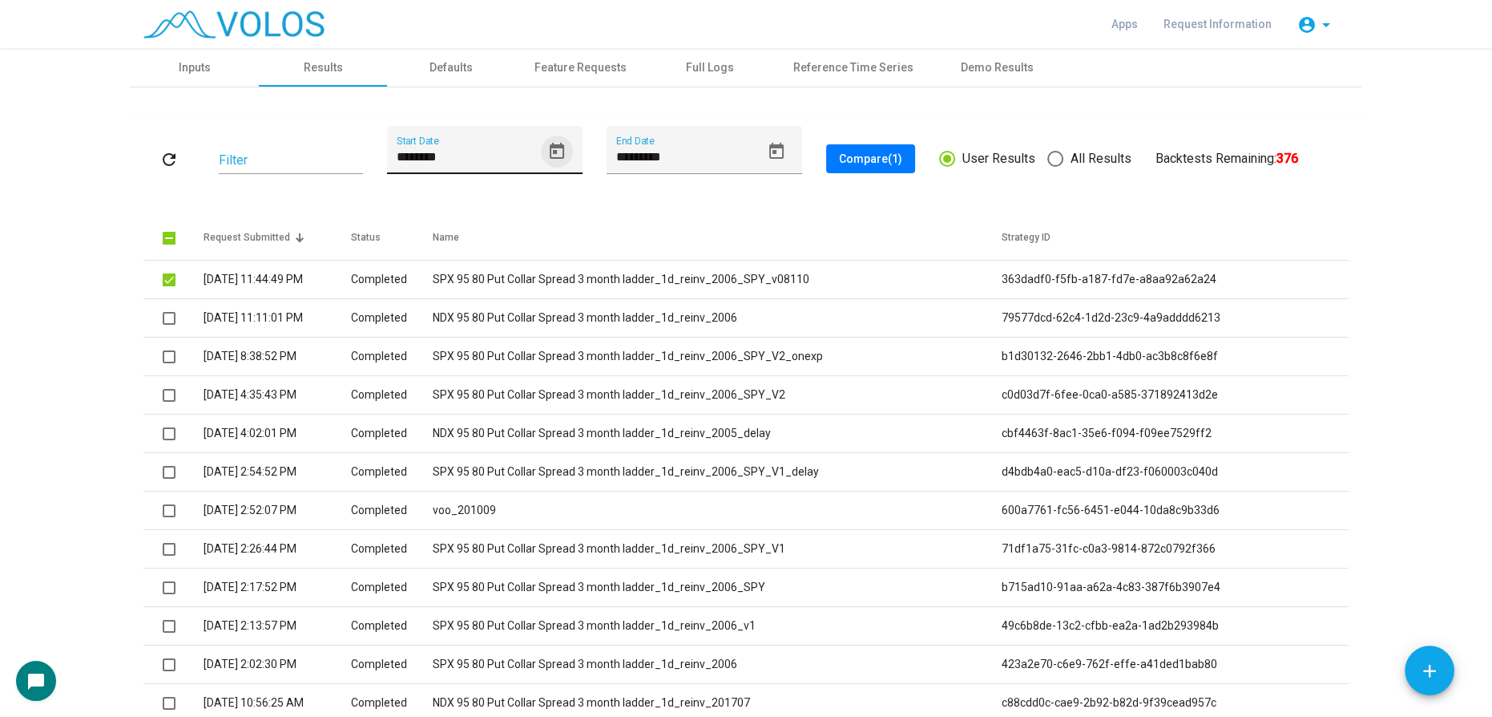
click at [551, 151] on icon "Open calendar" at bounding box center [557, 151] width 14 height 16
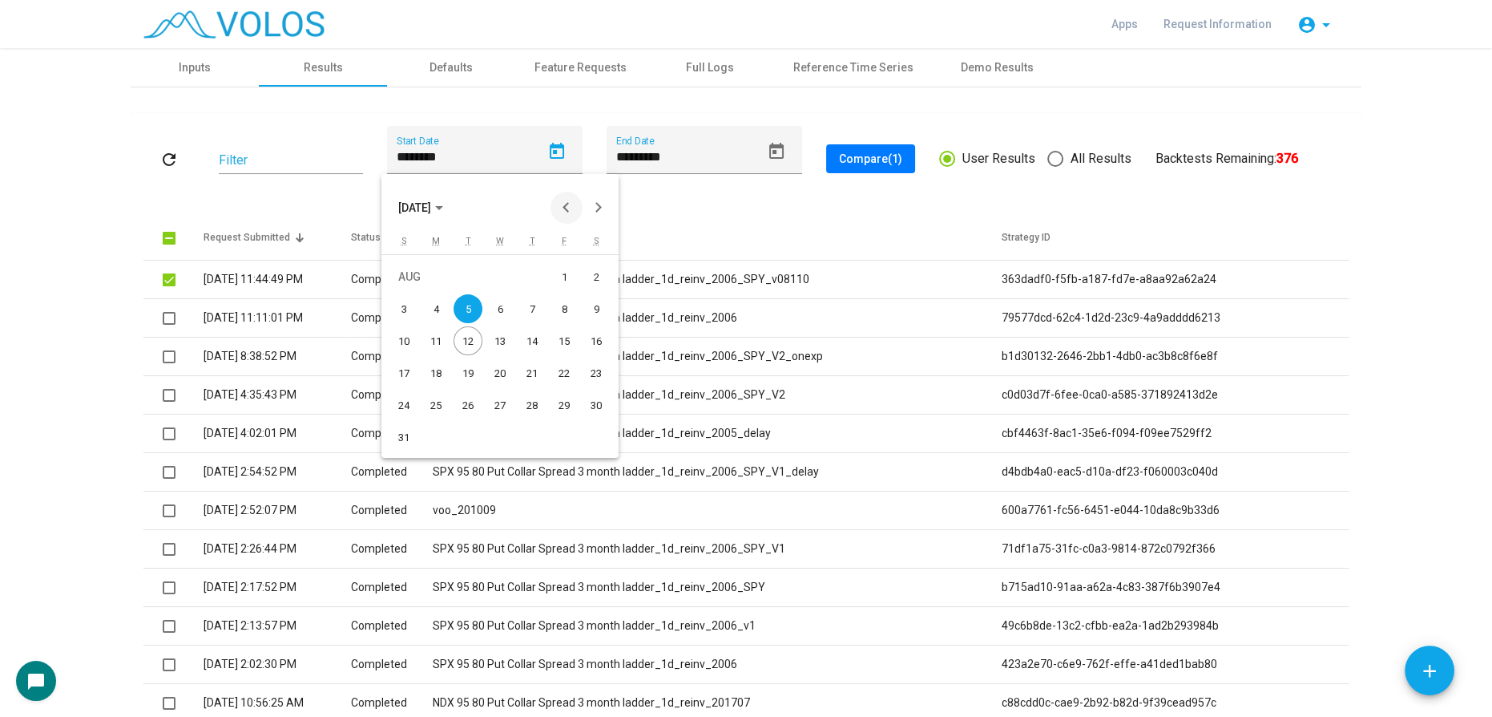
click at [564, 204] on button "Previous month" at bounding box center [567, 208] width 32 height 32
click at [438, 378] on div "14" at bounding box center [436, 372] width 29 height 29
type input "*********"
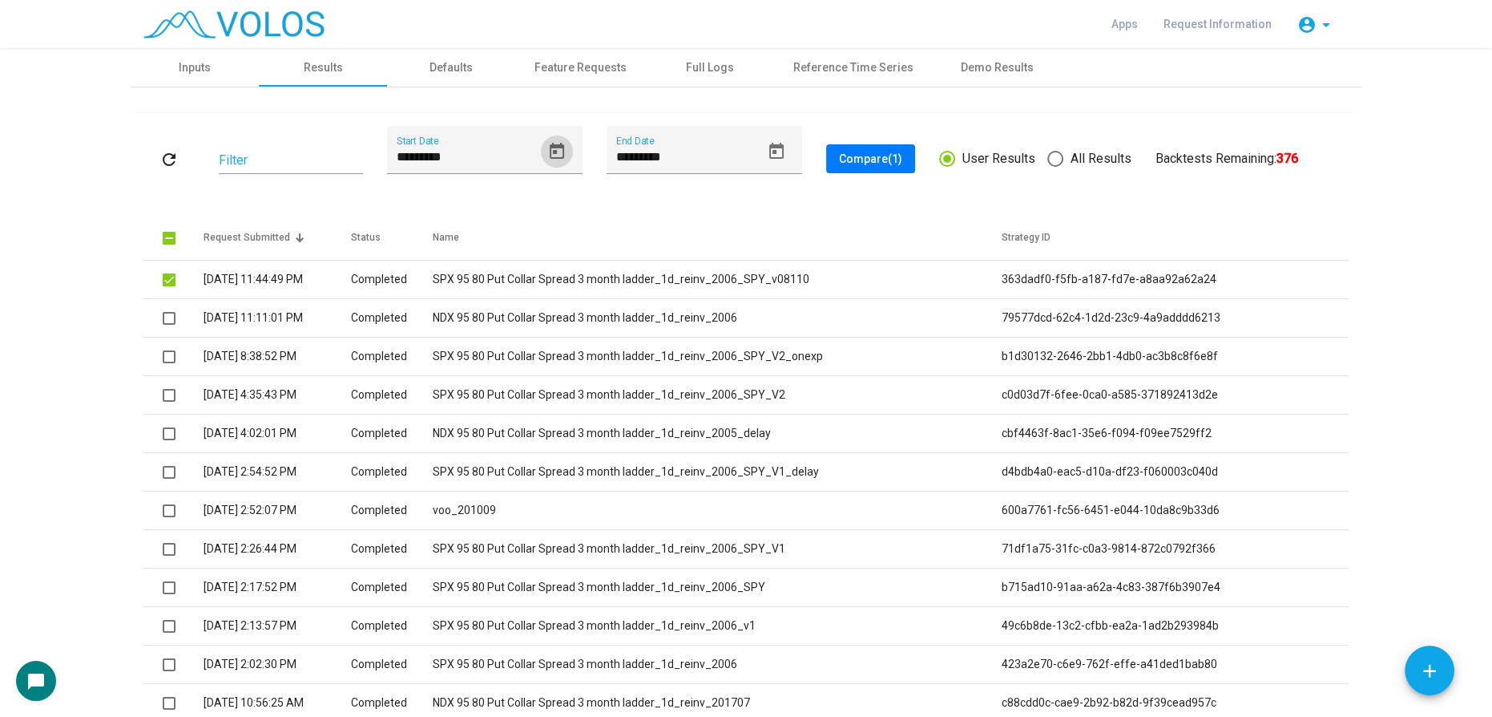
click at [149, 157] on button "refresh" at bounding box center [168, 158] width 51 height 29
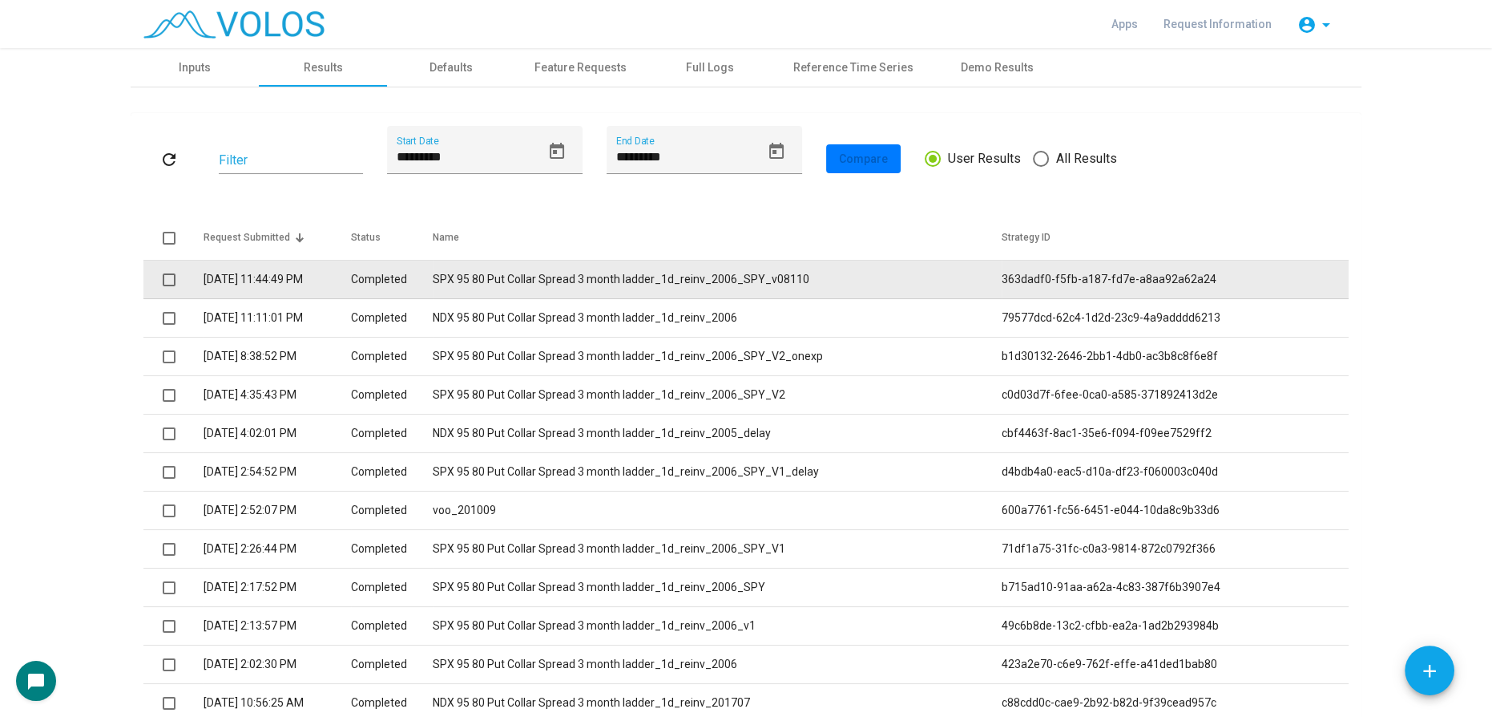
click at [163, 277] on span at bounding box center [169, 279] width 13 height 13
click at [672, 271] on td "SPX 95 80 Put Collar Spread 3 month ladder_1d_reinv_2006_SPY_v08110" at bounding box center [717, 279] width 569 height 38
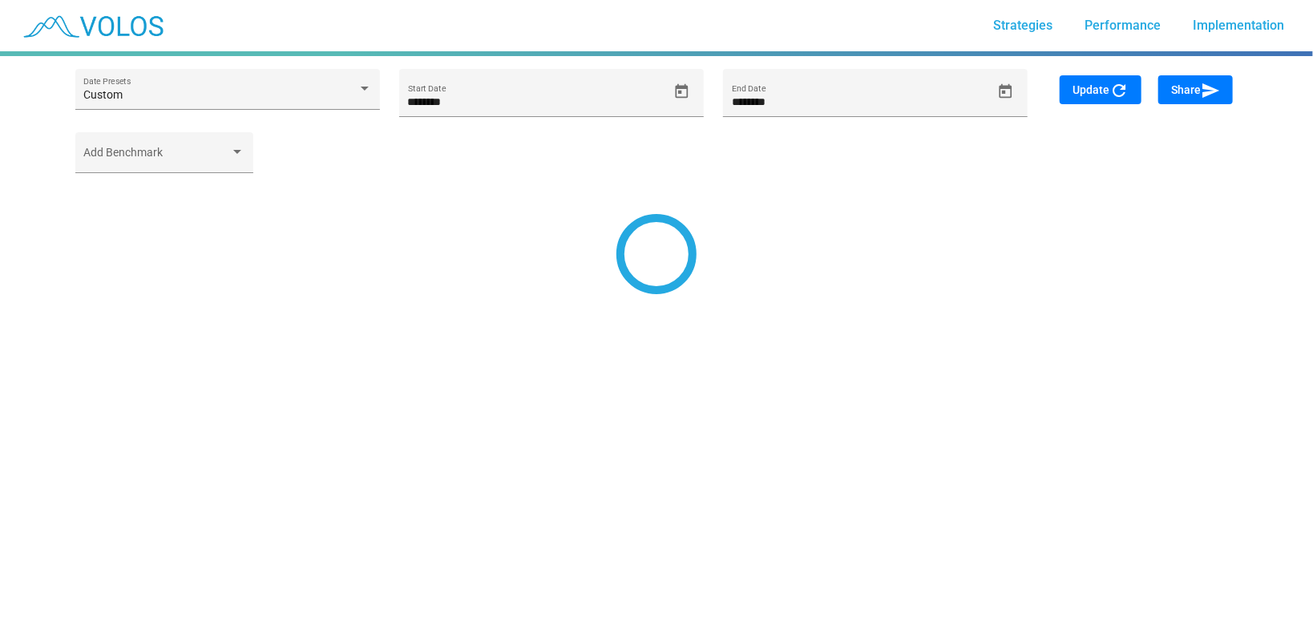
type input "*********"
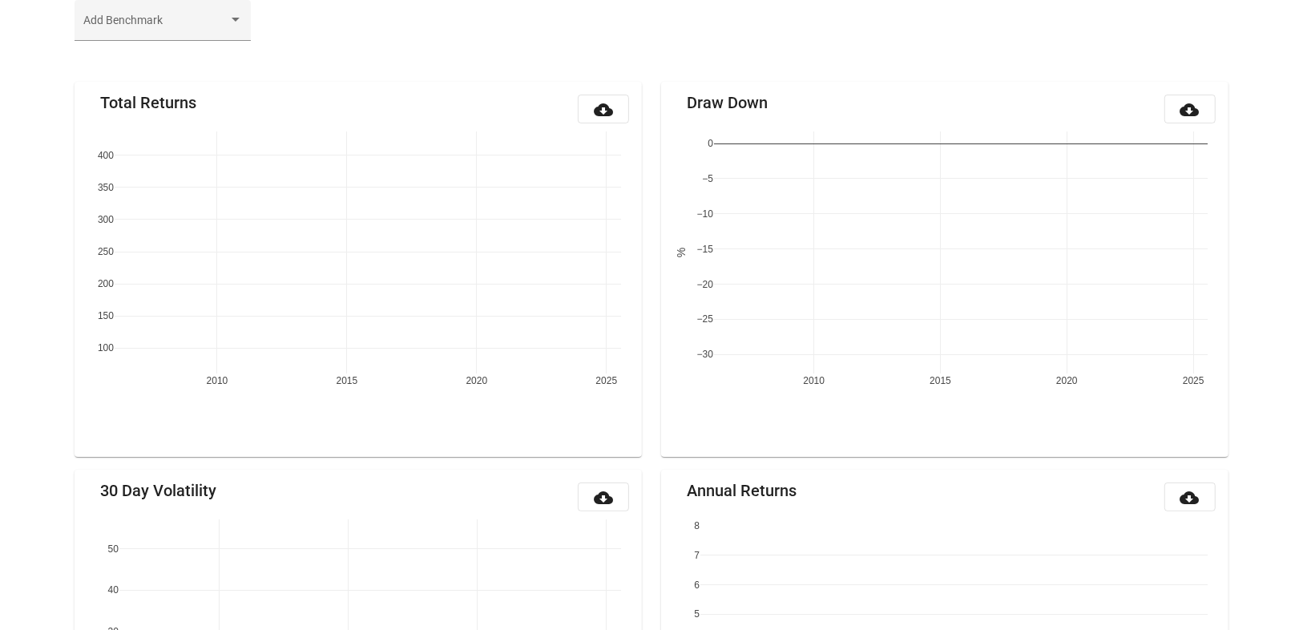
scroll to position [188, 0]
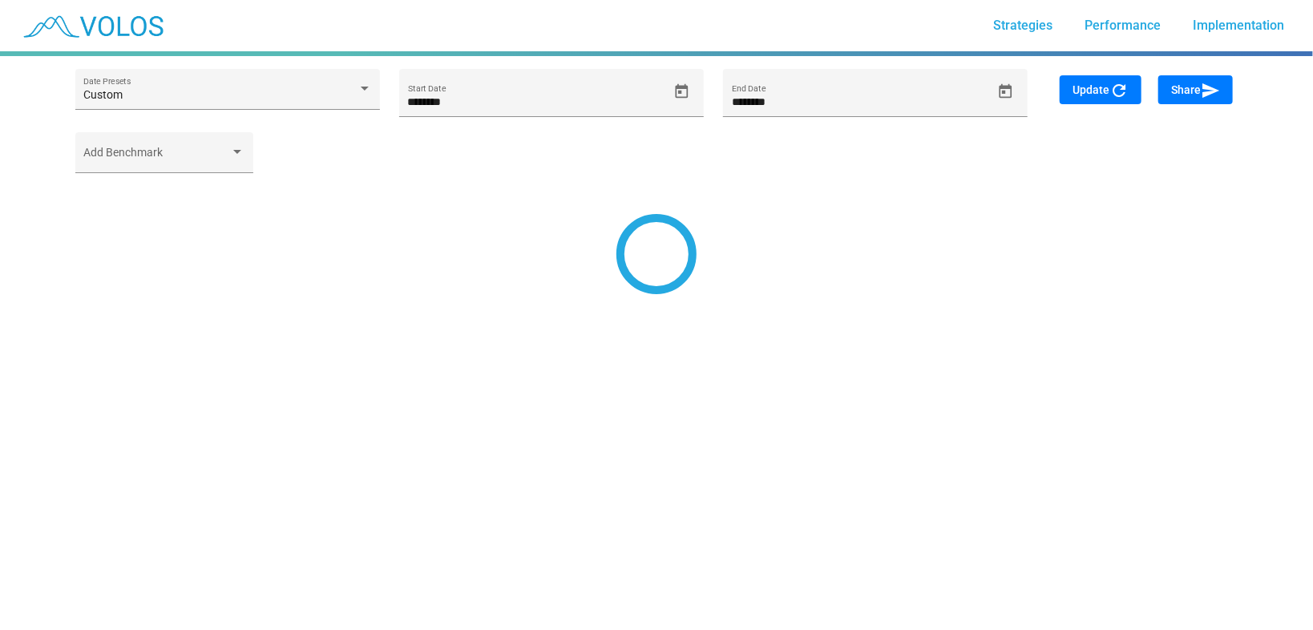
type input "*********"
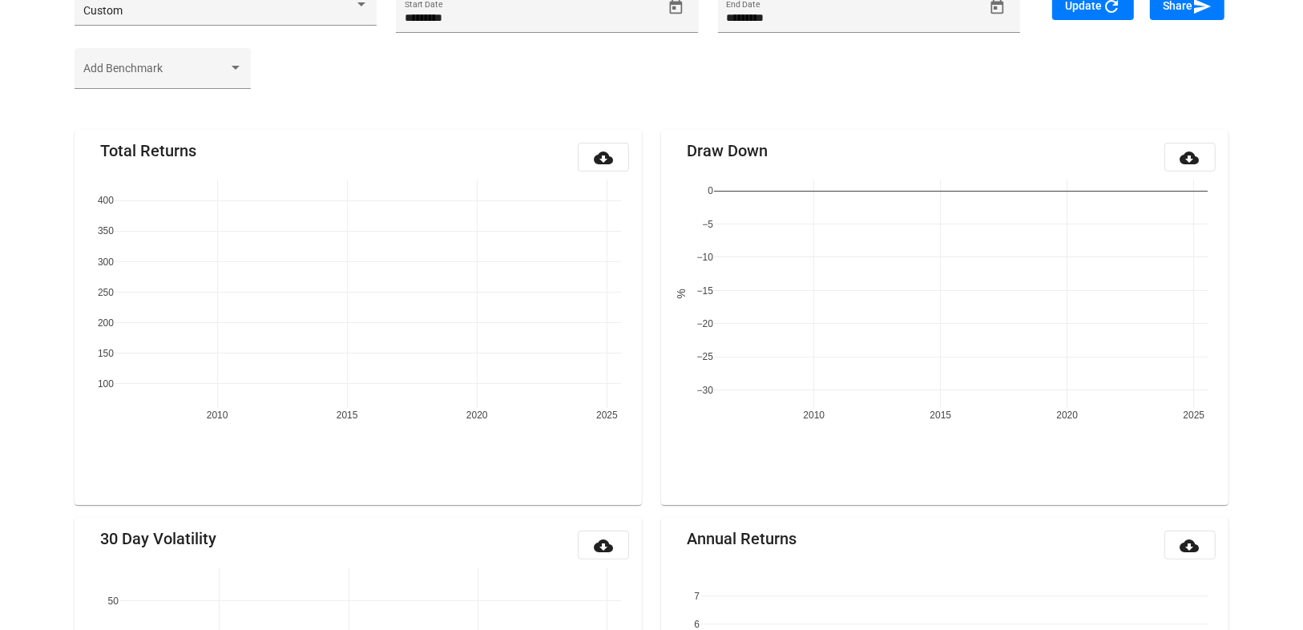
scroll to position [188, 0]
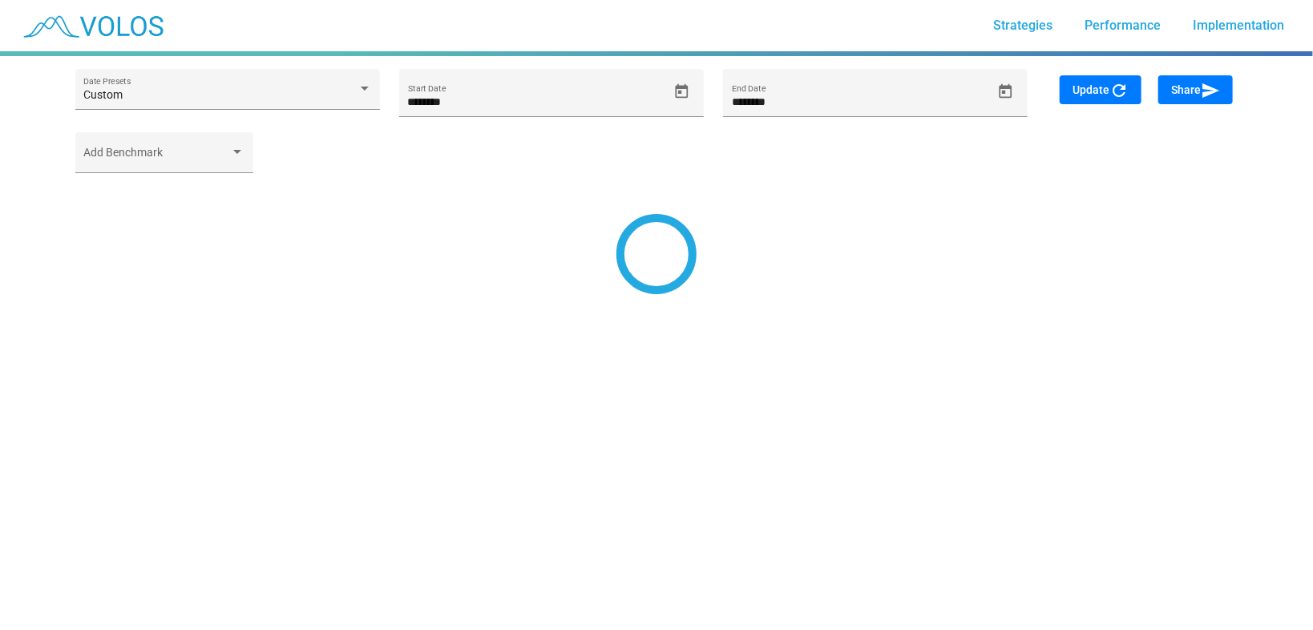
type input "*********"
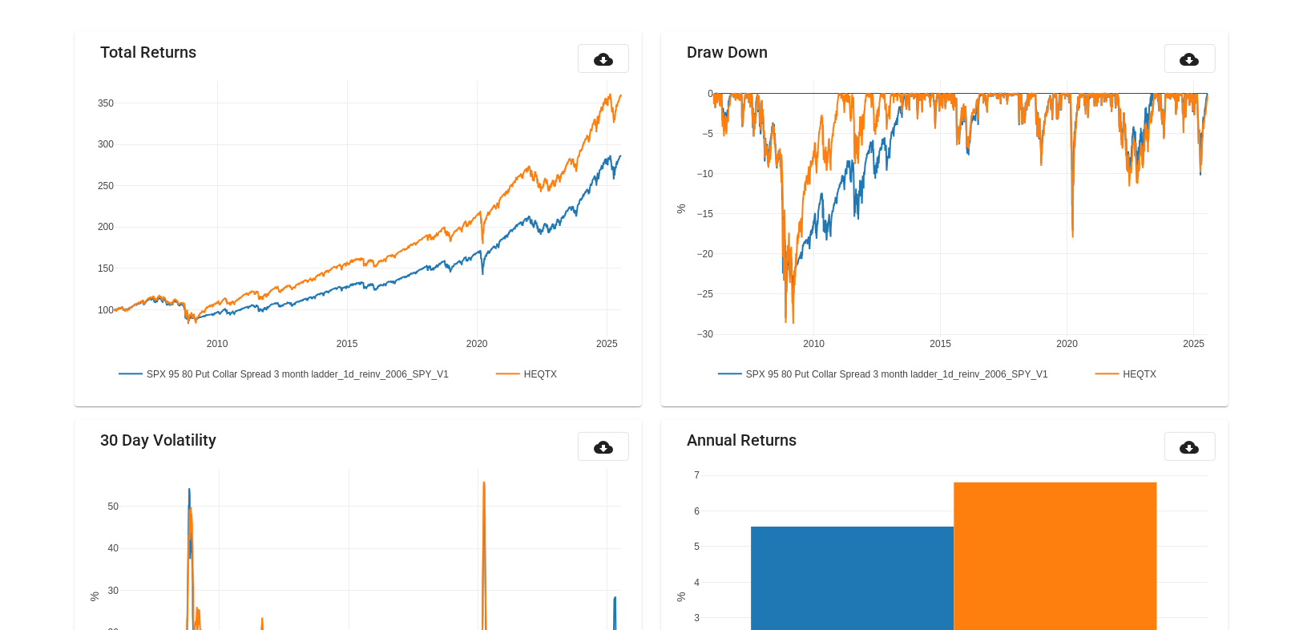
scroll to position [188, 0]
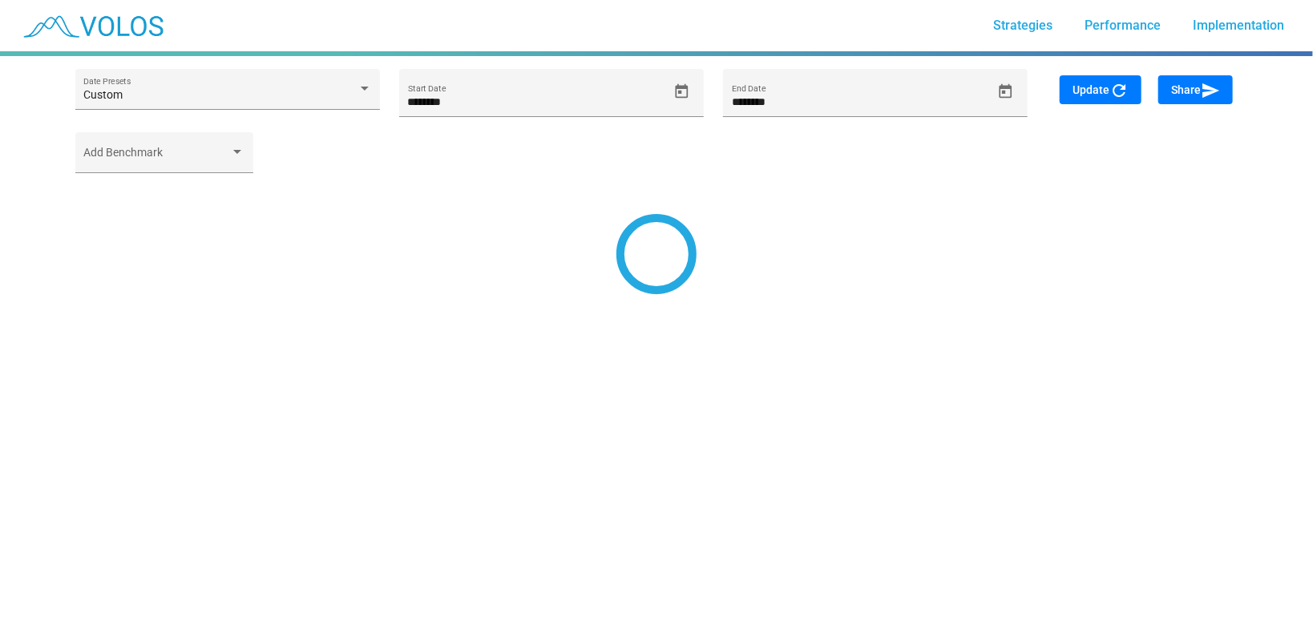
type input "*********"
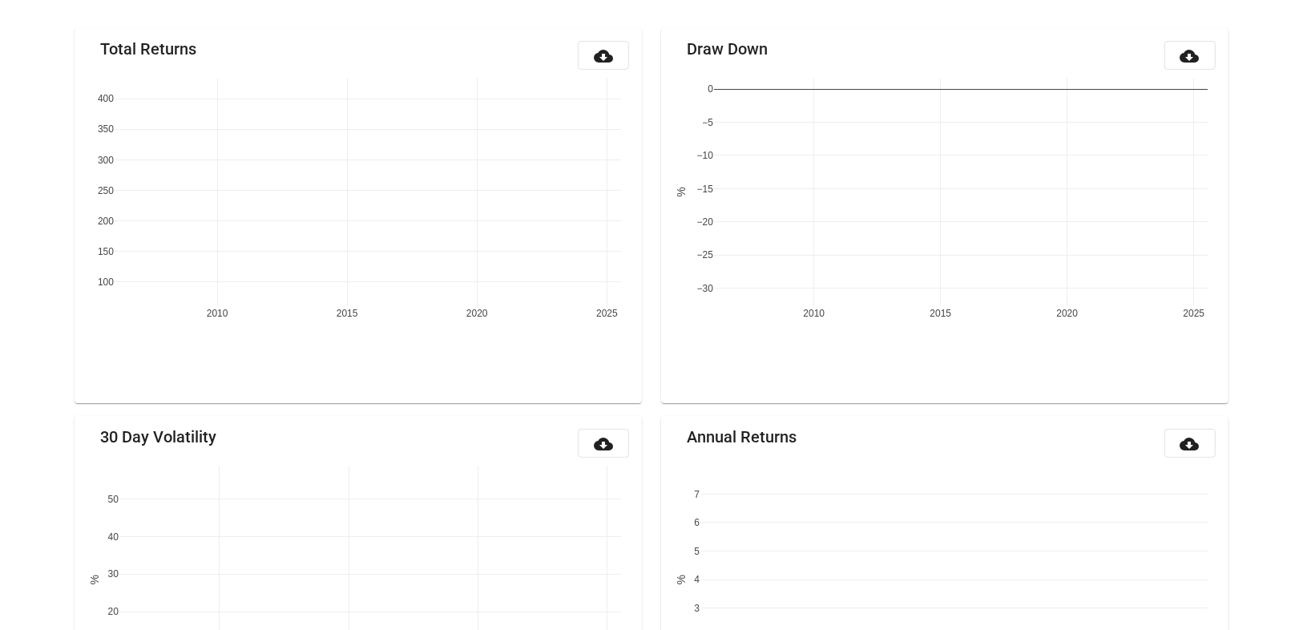
scroll to position [188, 0]
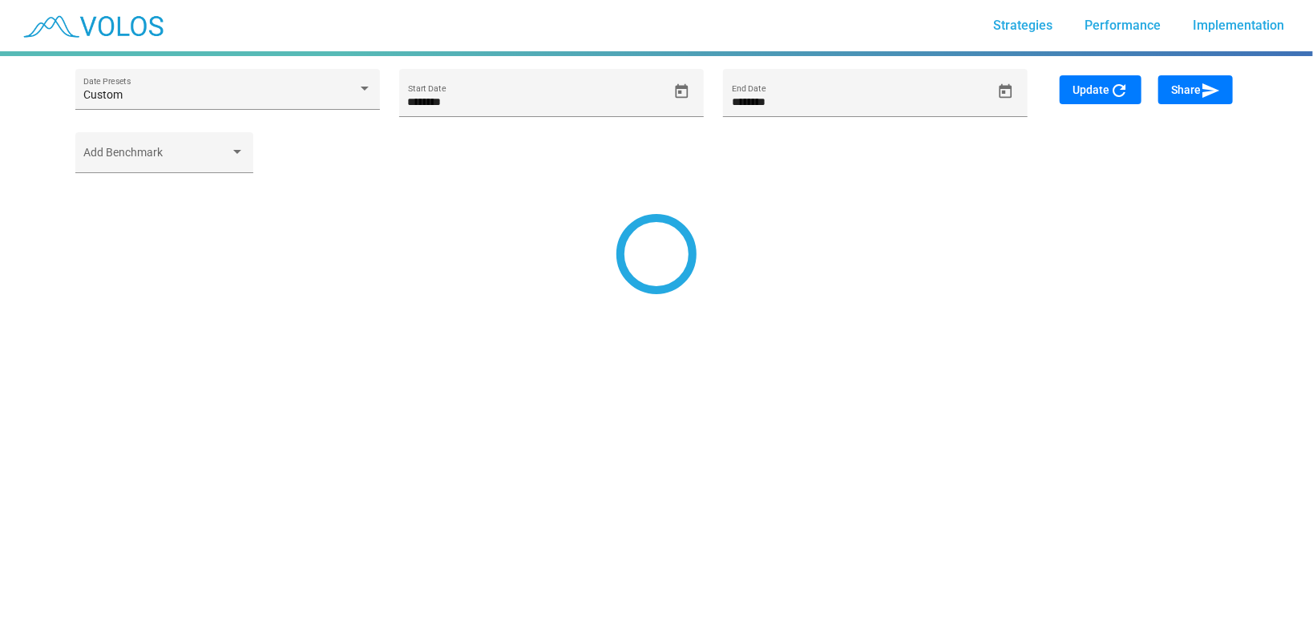
type input "*********"
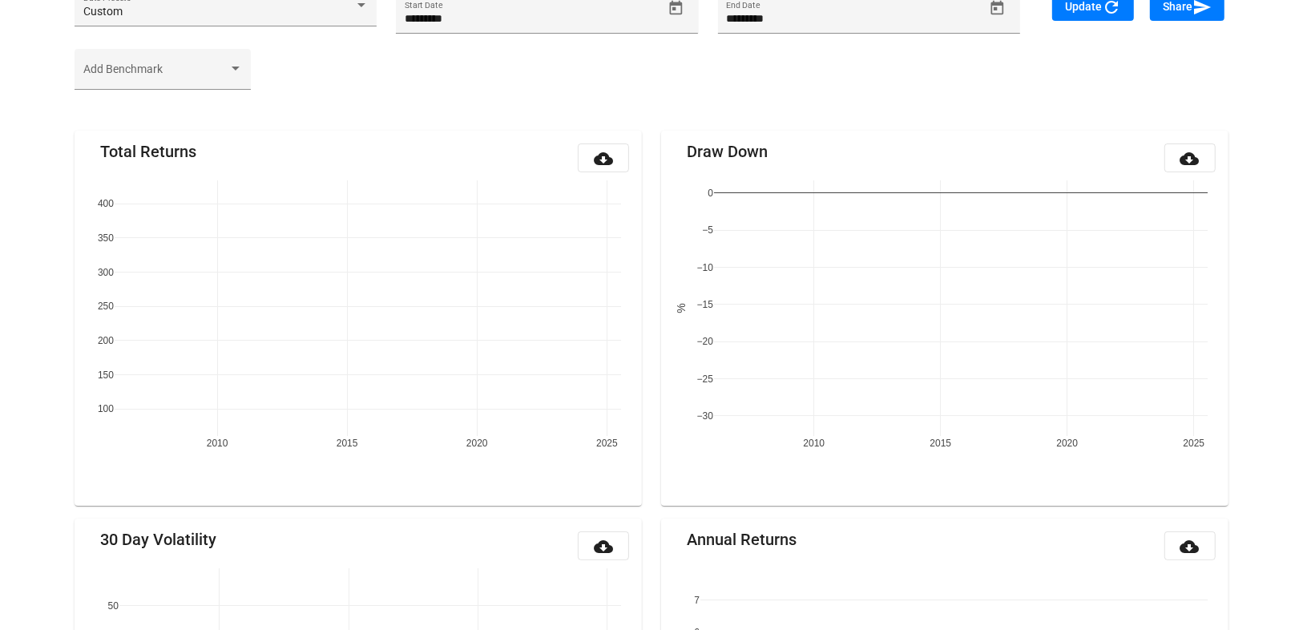
scroll to position [188, 0]
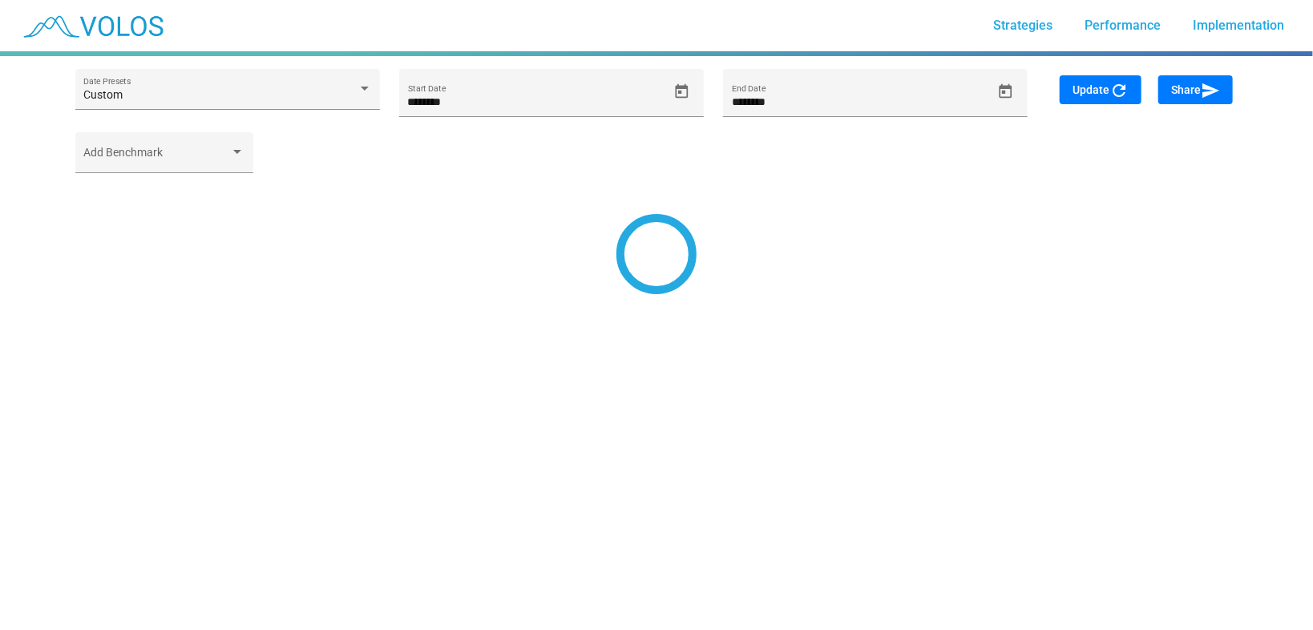
type input "*********"
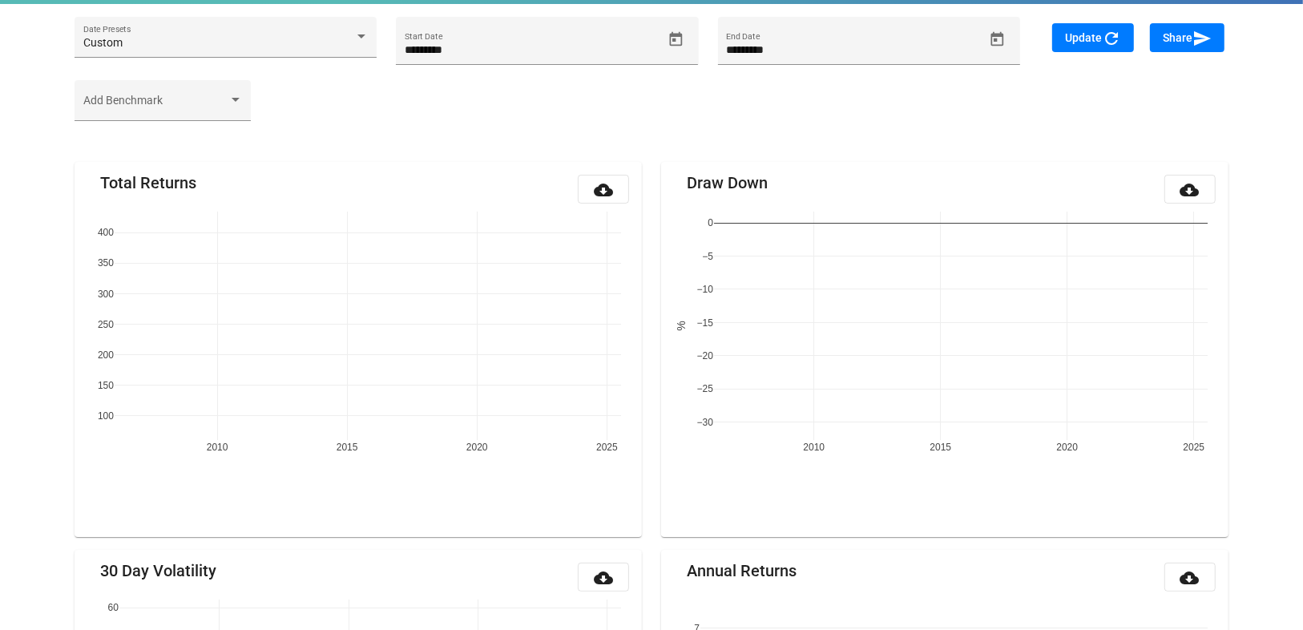
scroll to position [188, 0]
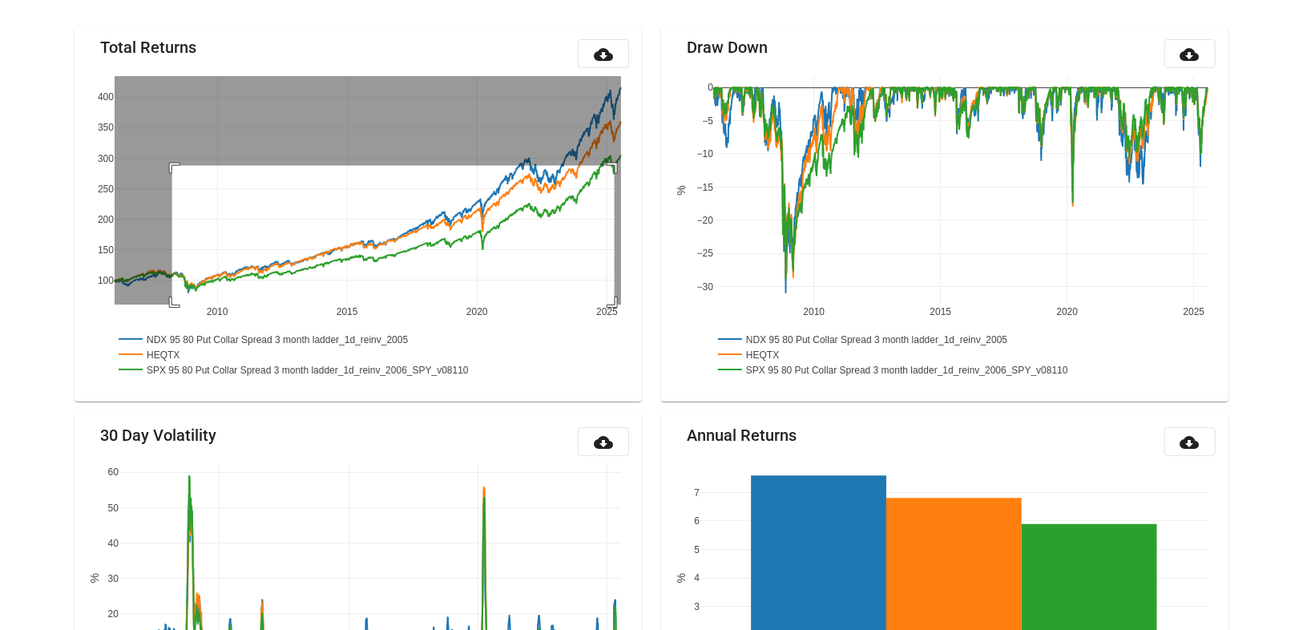
drag, startPoint x: 172, startPoint y: 164, endPoint x: 615, endPoint y: 315, distance: 467.4
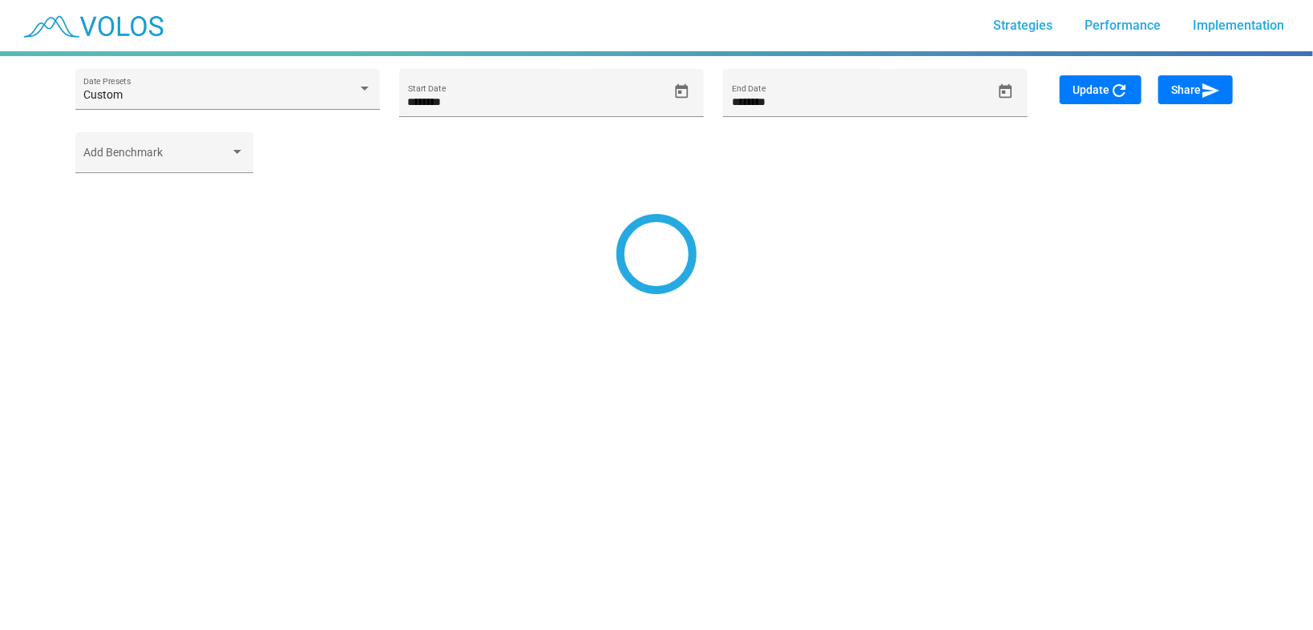
type input "*********"
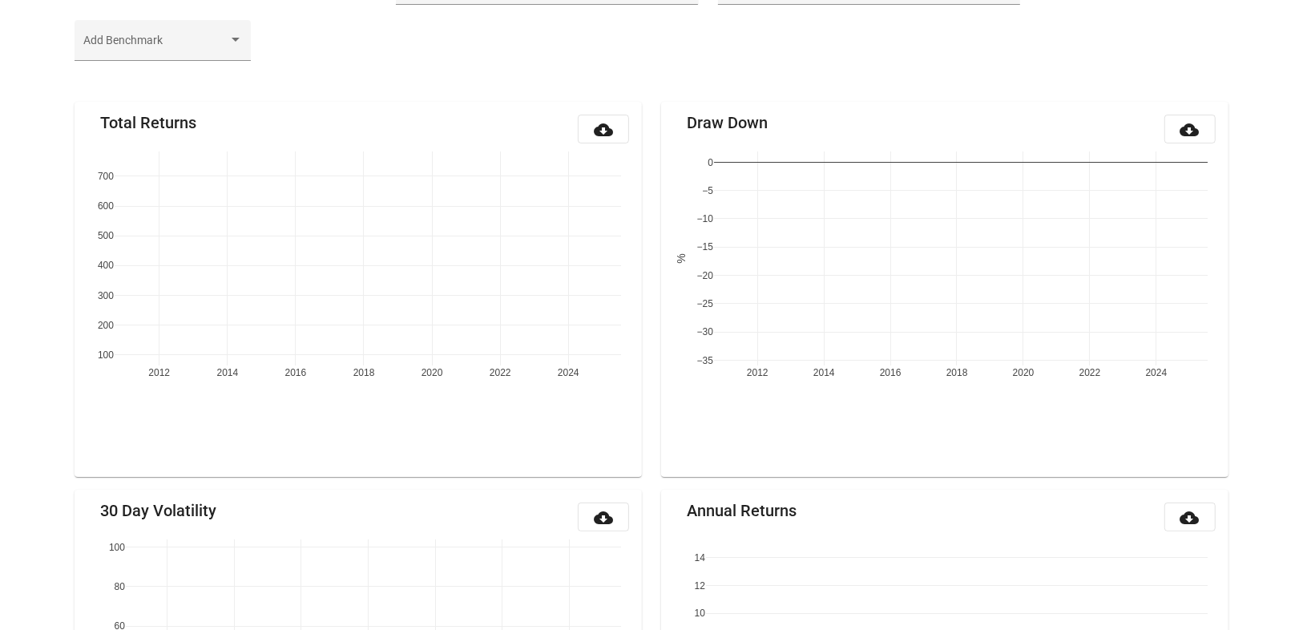
scroll to position [128, 0]
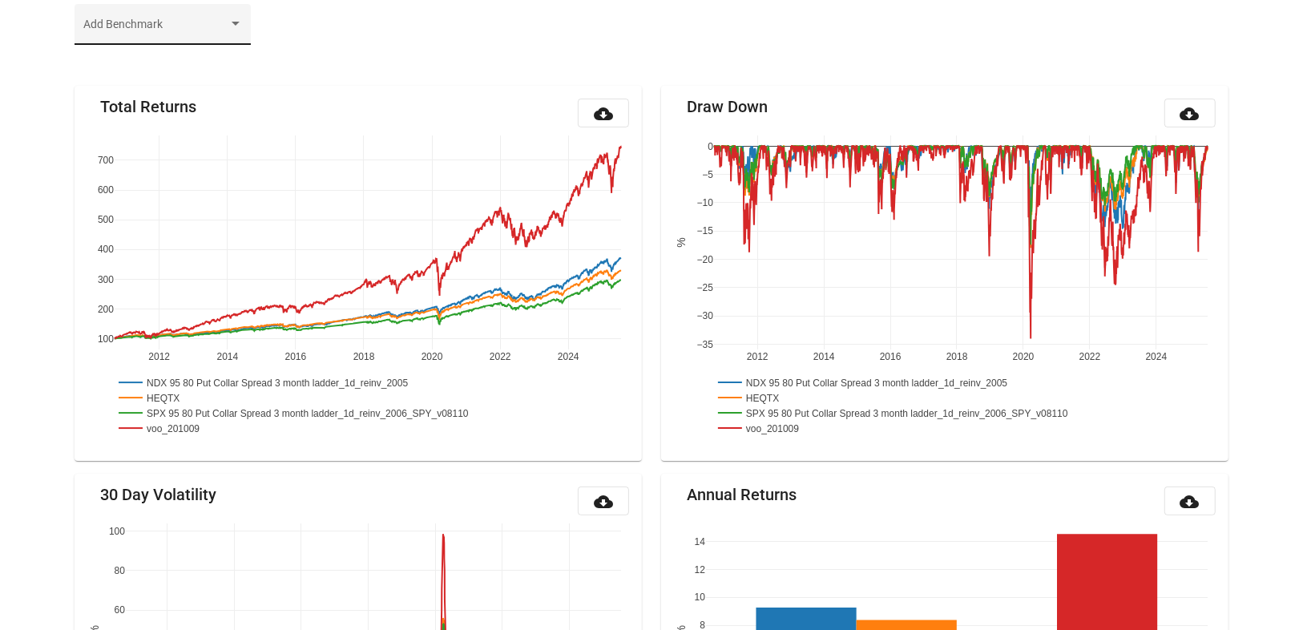
click at [175, 18] on div "Add Benchmark" at bounding box center [163, 28] width 160 height 33
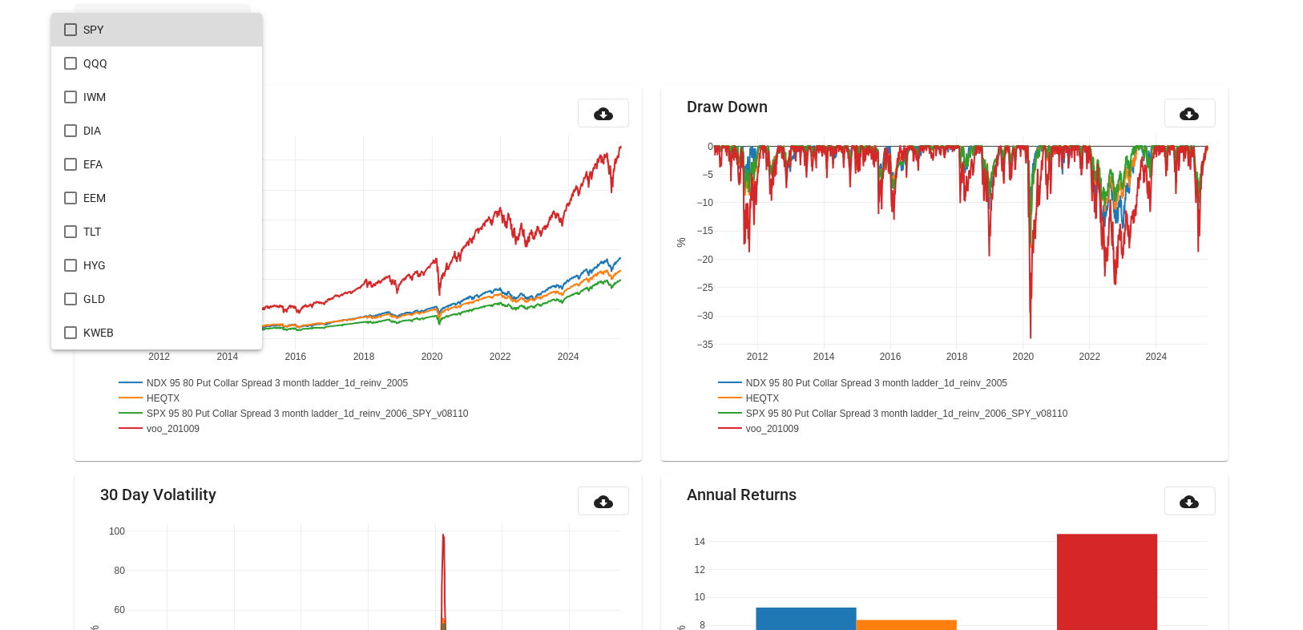
click at [87, 23] on span "SPY" at bounding box center [166, 30] width 166 height 34
click at [839, 54] on div at bounding box center [651, 315] width 1303 height 630
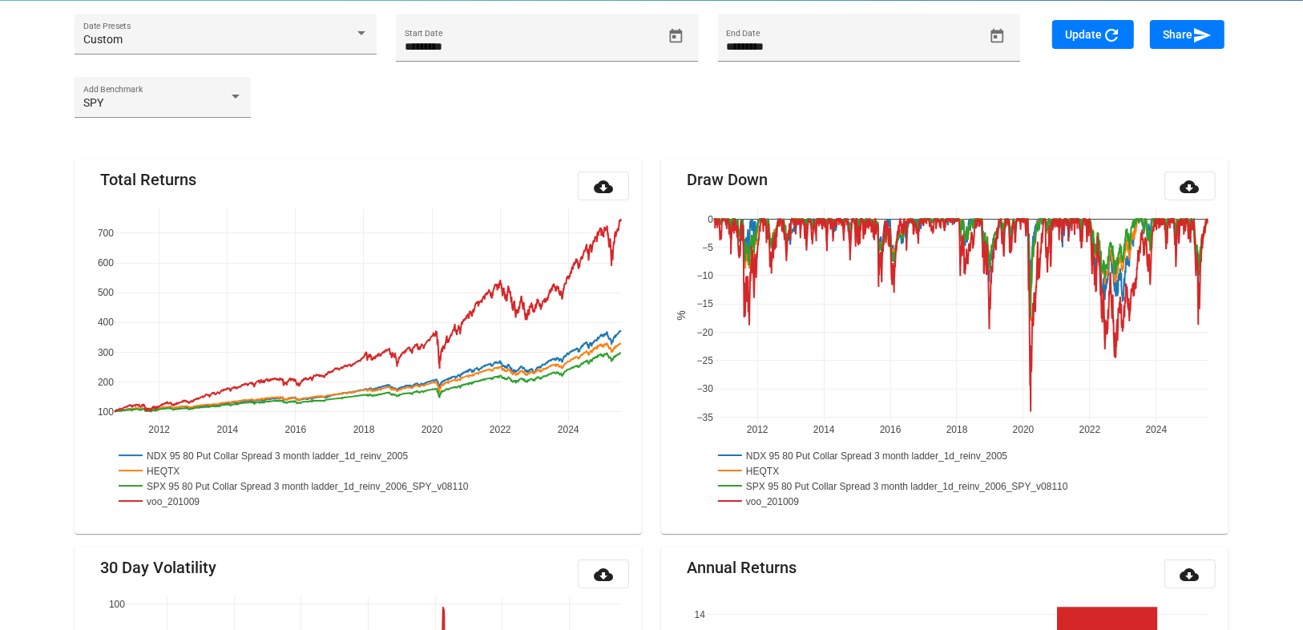
scroll to position [0, 0]
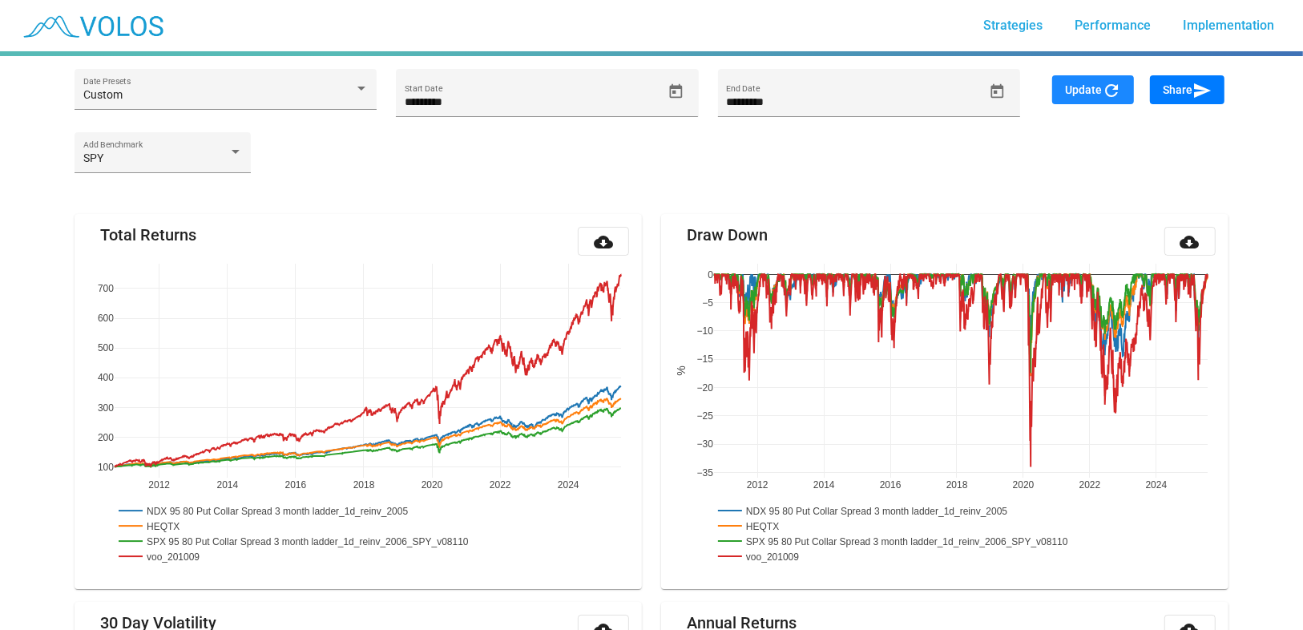
click at [1124, 84] on button "Update refresh" at bounding box center [1093, 89] width 82 height 29
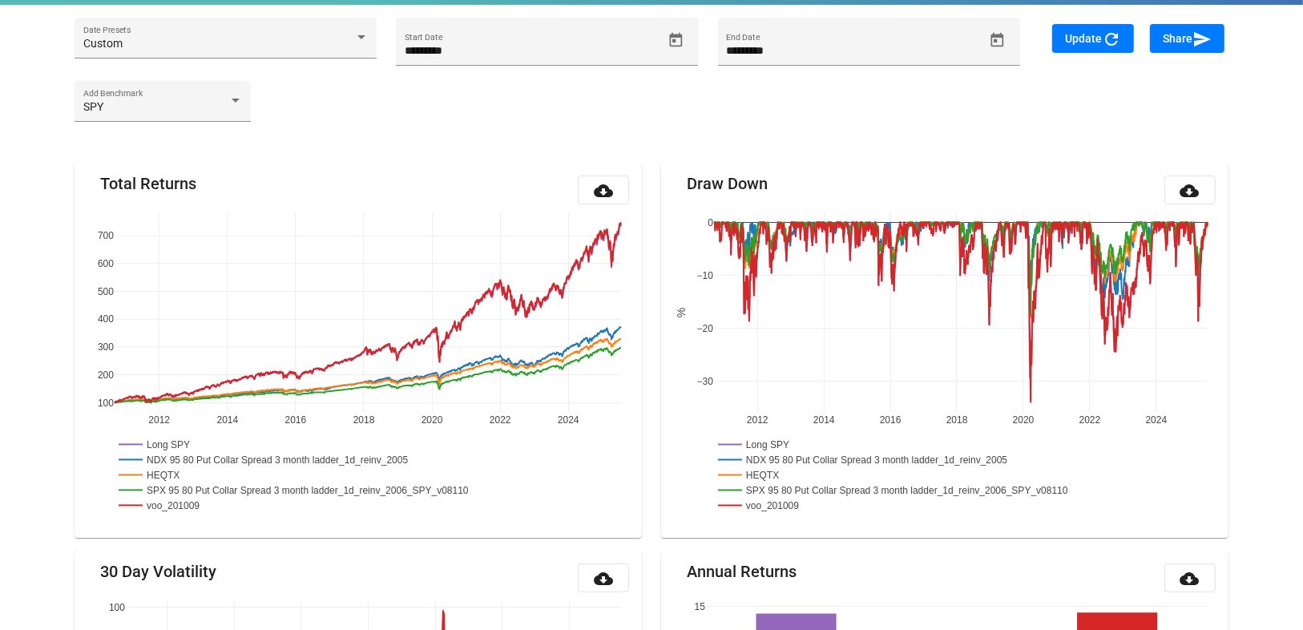
scroll to position [188, 0]
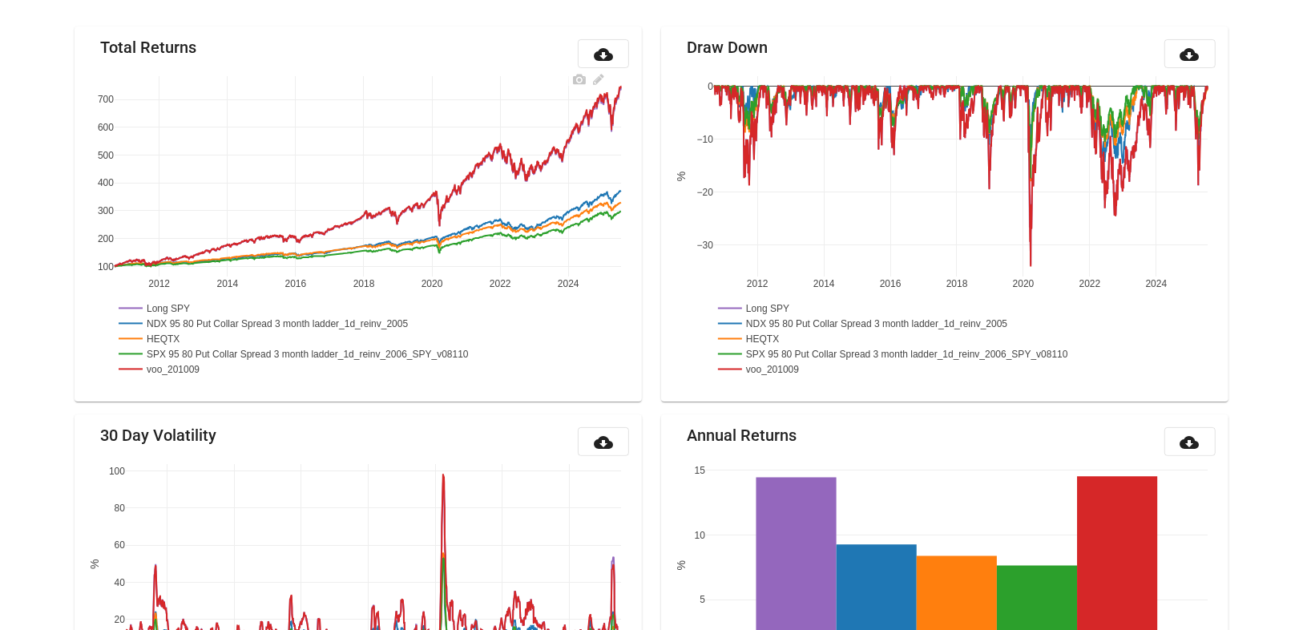
click at [177, 320] on rect at bounding box center [282, 323] width 334 height 15
click at [170, 333] on rect at bounding box center [150, 338] width 71 height 15
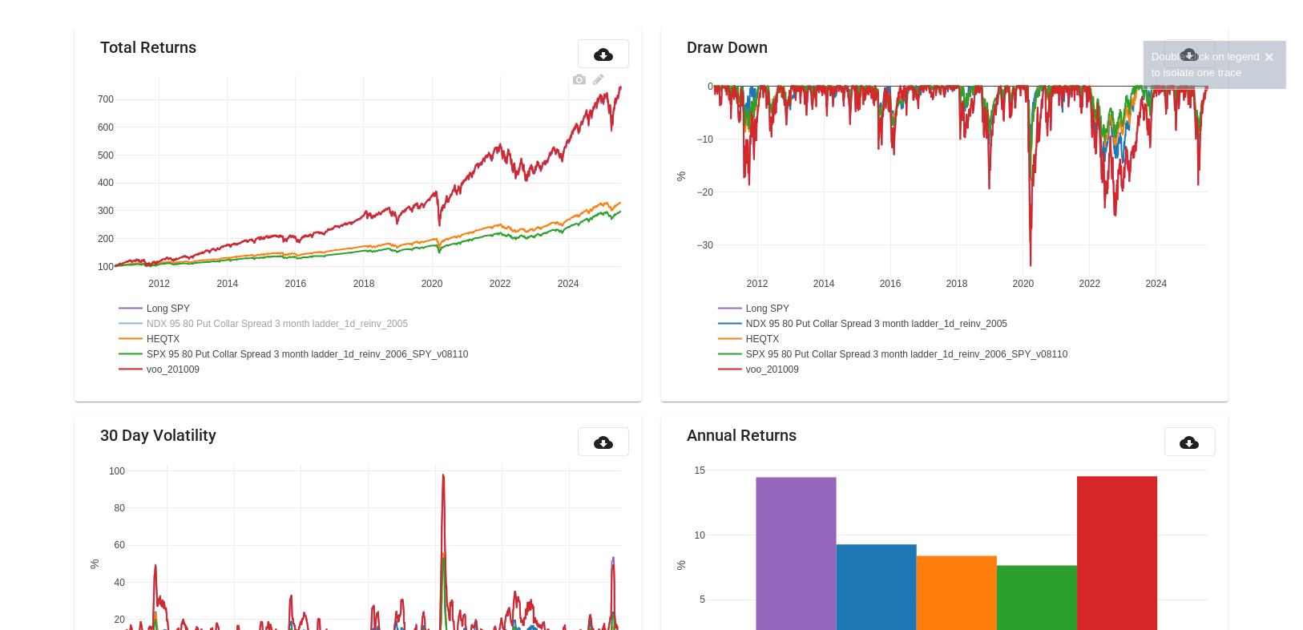
click at [172, 346] on rect at bounding box center [314, 353] width 399 height 15
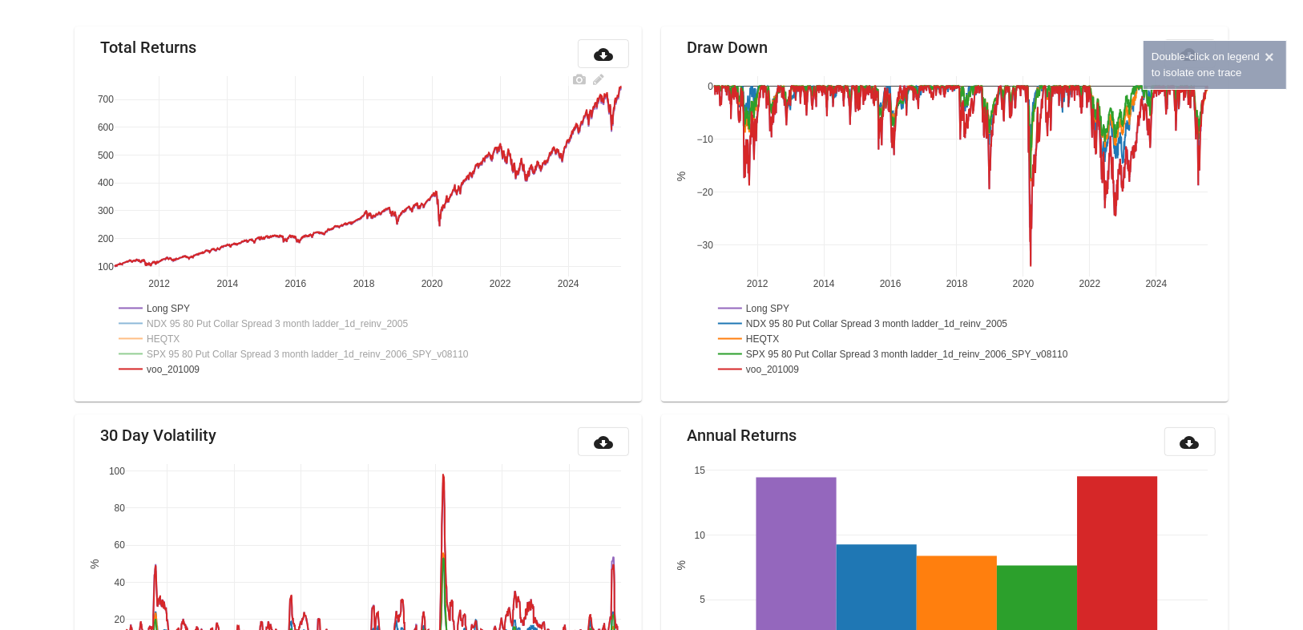
click at [174, 349] on rect at bounding box center [314, 353] width 399 height 15
click at [172, 341] on rect at bounding box center [150, 338] width 71 height 15
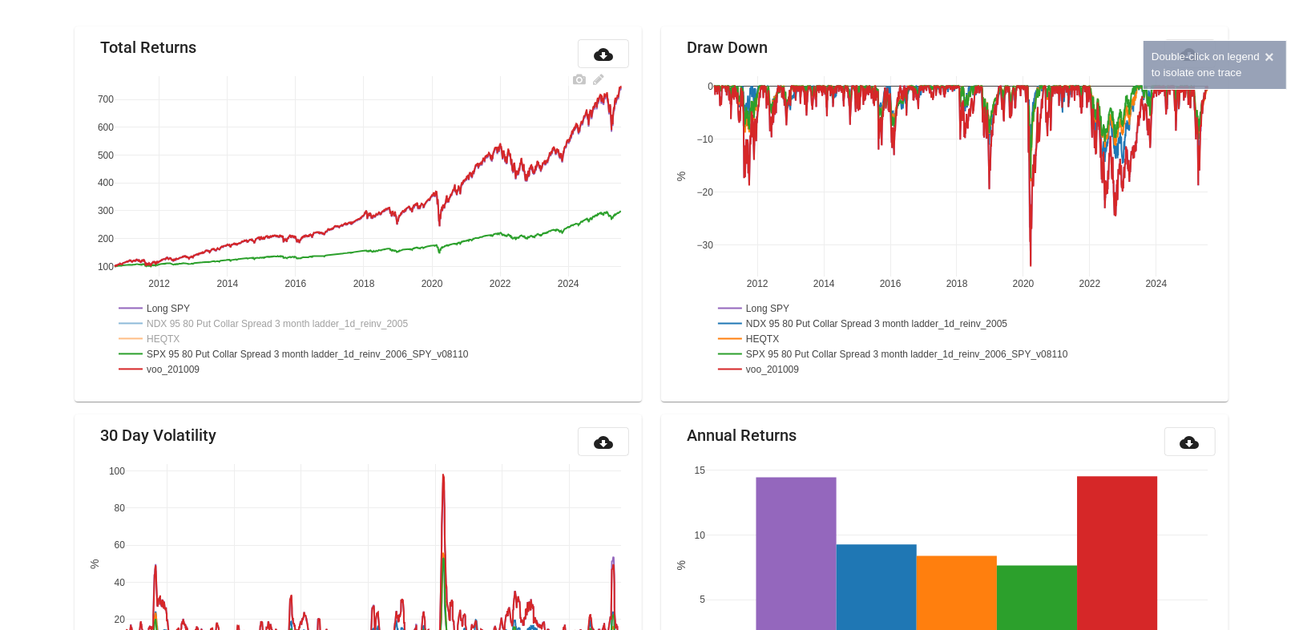
click at [183, 322] on rect at bounding box center [282, 323] width 334 height 15
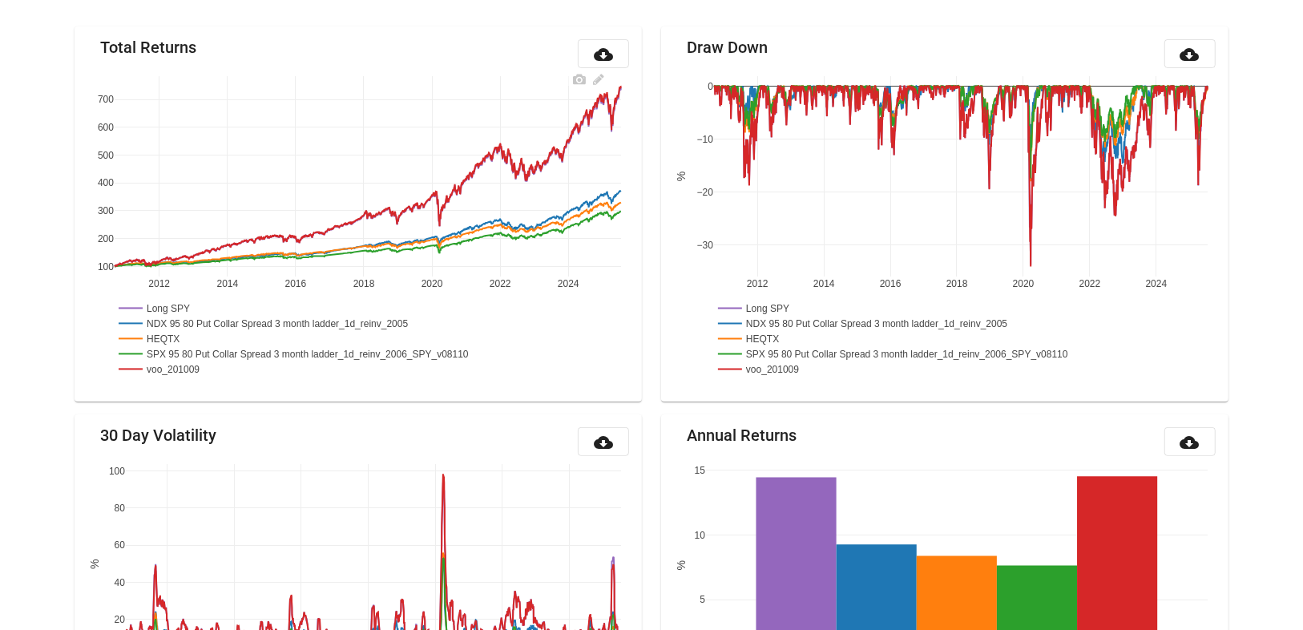
click at [185, 307] on rect at bounding box center [156, 308] width 83 height 15
click at [185, 363] on rect at bounding box center [164, 368] width 98 height 15
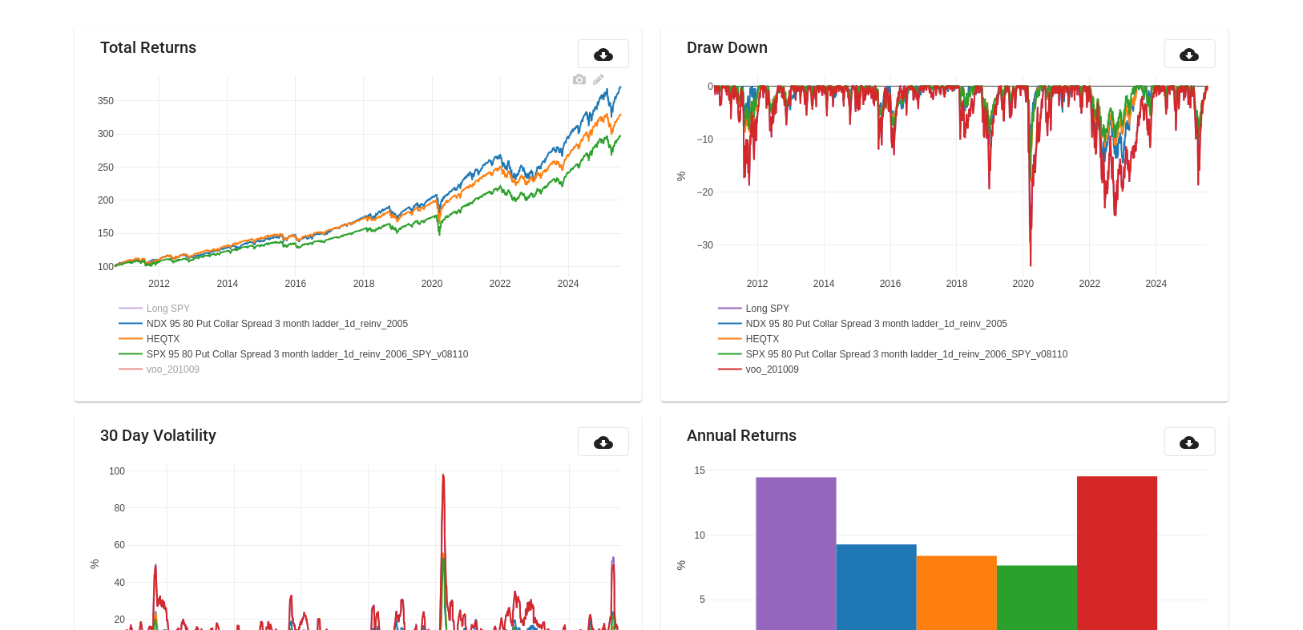
click at [168, 305] on rect at bounding box center [156, 308] width 83 height 15
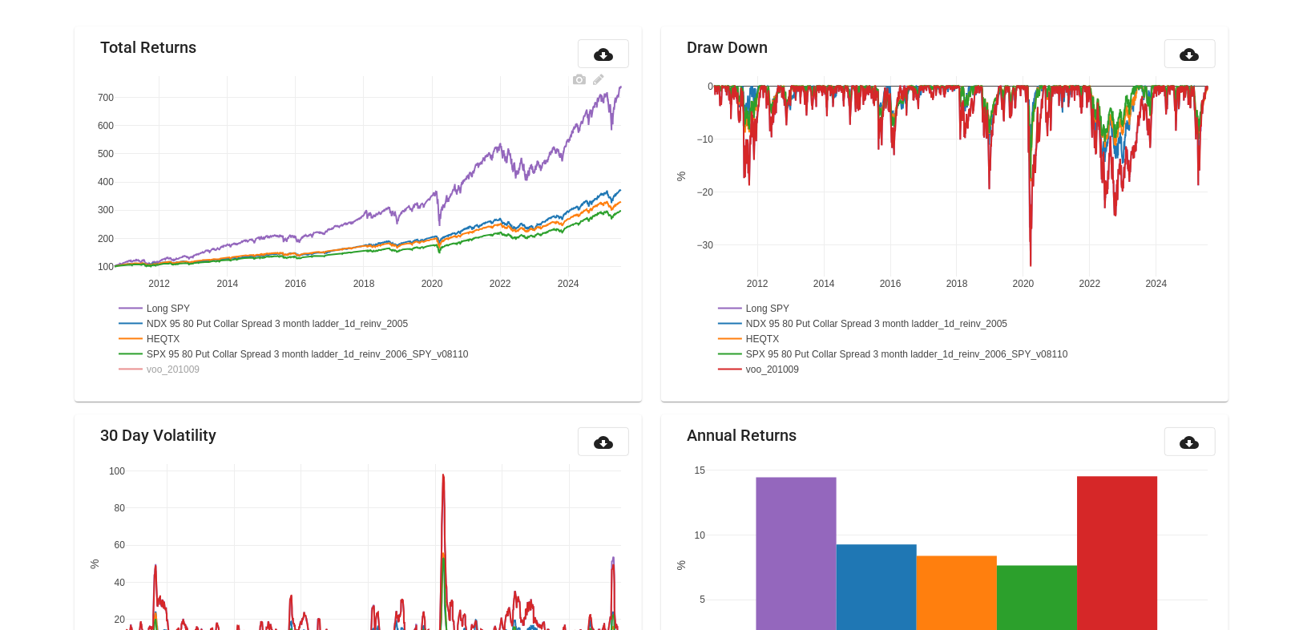
click at [202, 374] on rect at bounding box center [164, 368] width 98 height 15
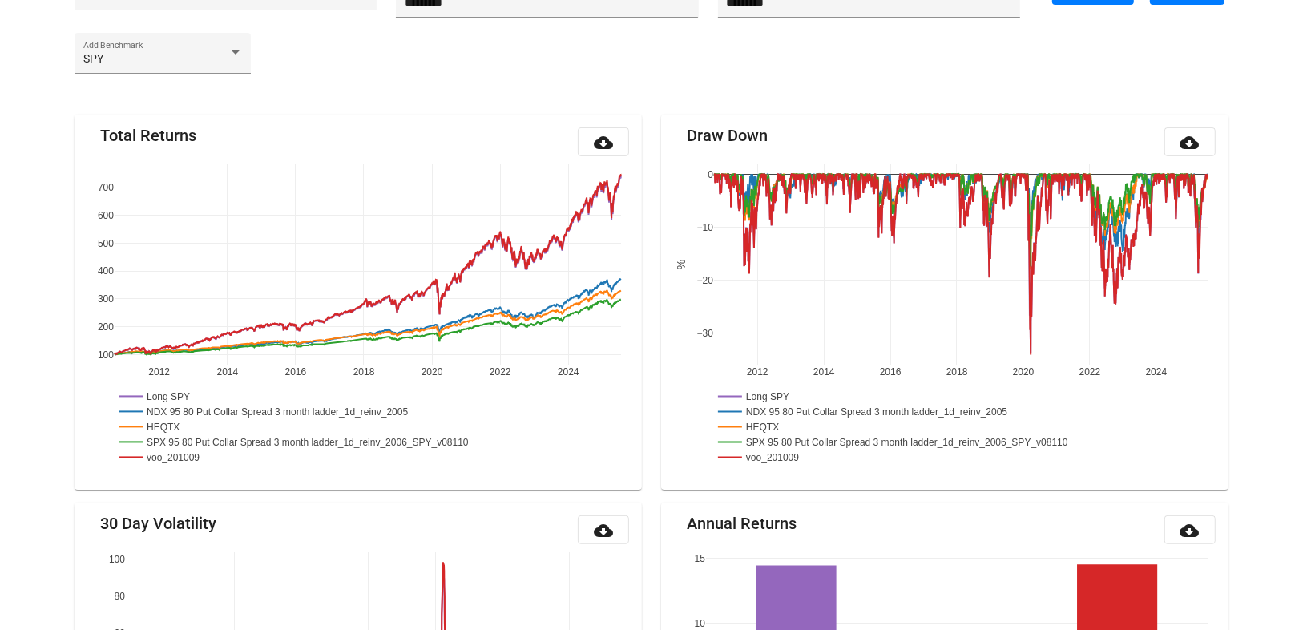
scroll to position [0, 0]
